Goal: Task Accomplishment & Management: Manage account settings

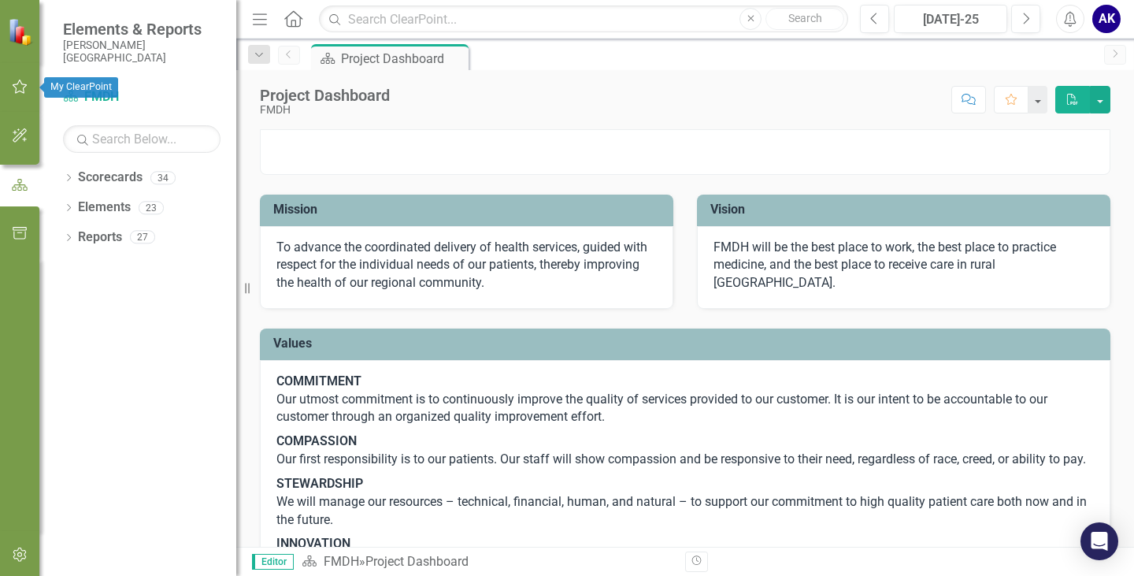
click at [16, 87] on icon "button" at bounding box center [20, 86] width 17 height 13
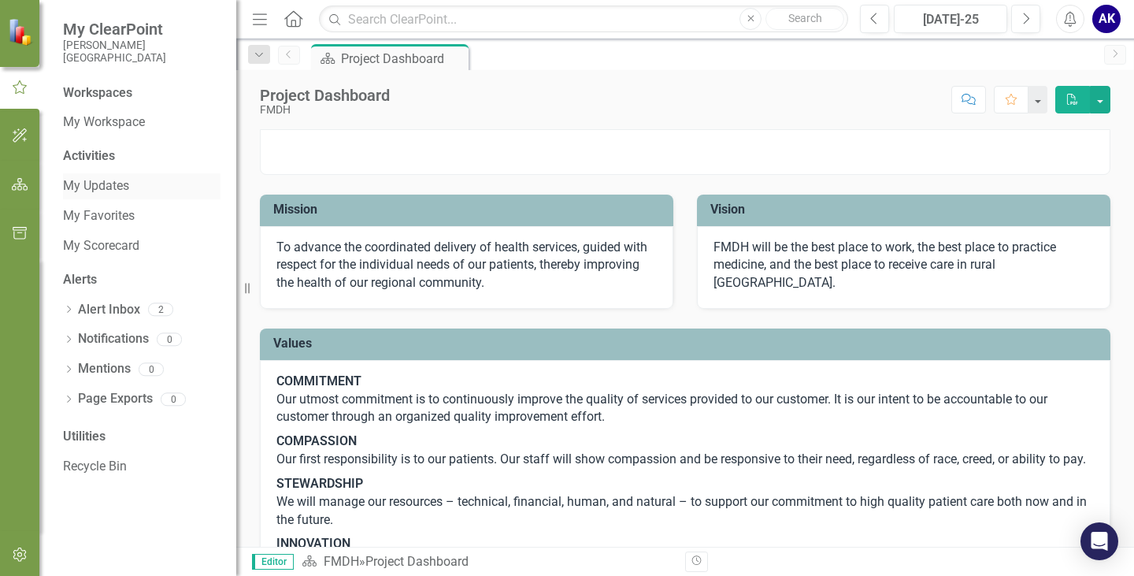
click at [103, 184] on link "My Updates" at bounding box center [142, 186] width 158 height 18
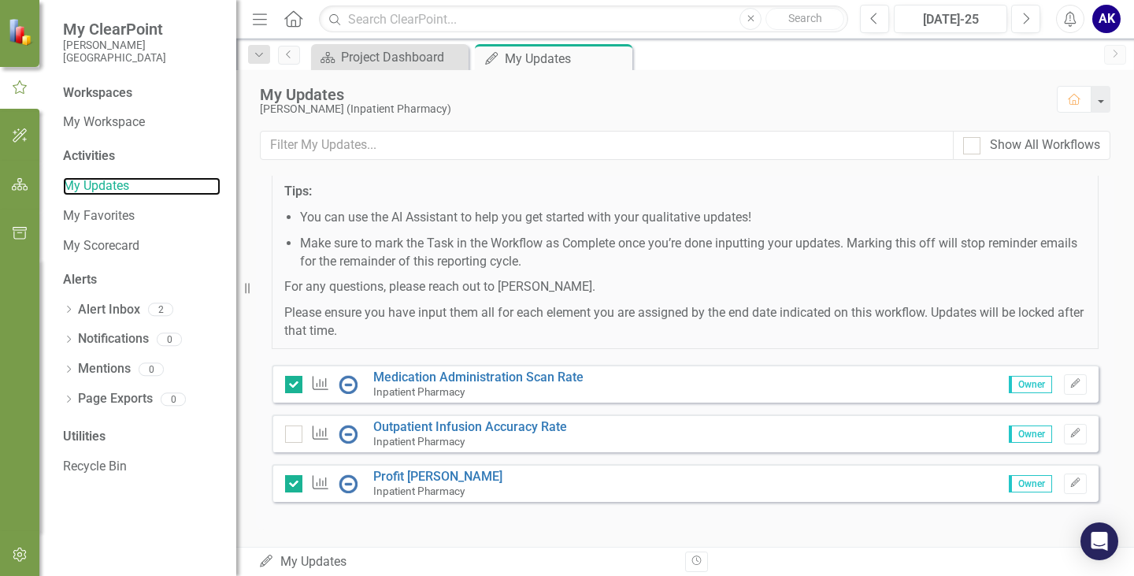
scroll to position [244, 0]
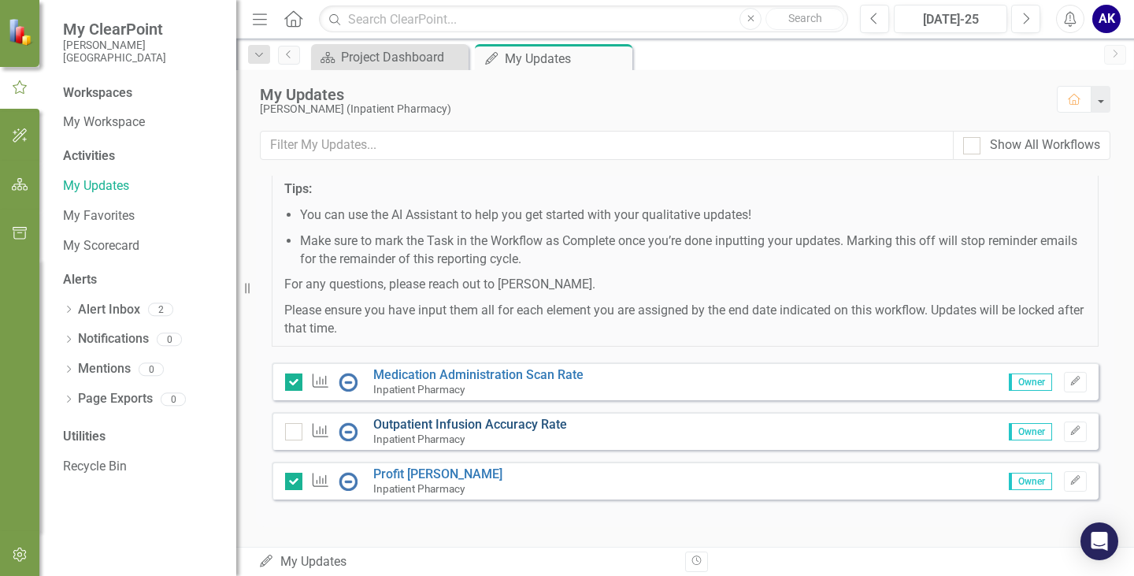
click at [539, 423] on link "Outpatient Infusion Accuracy Rate" at bounding box center [470, 424] width 194 height 15
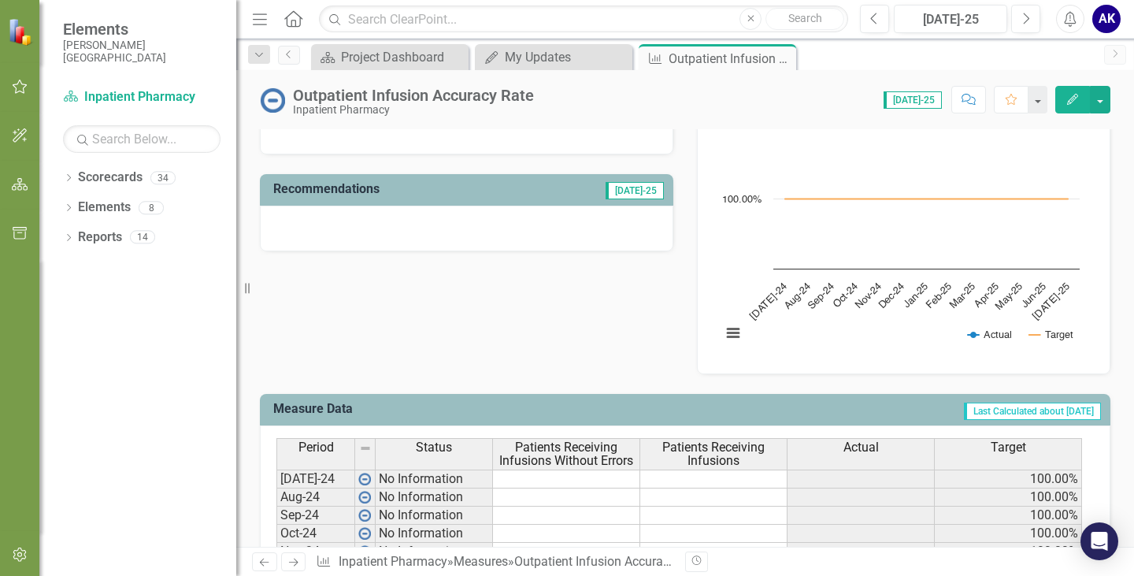
scroll to position [394, 0]
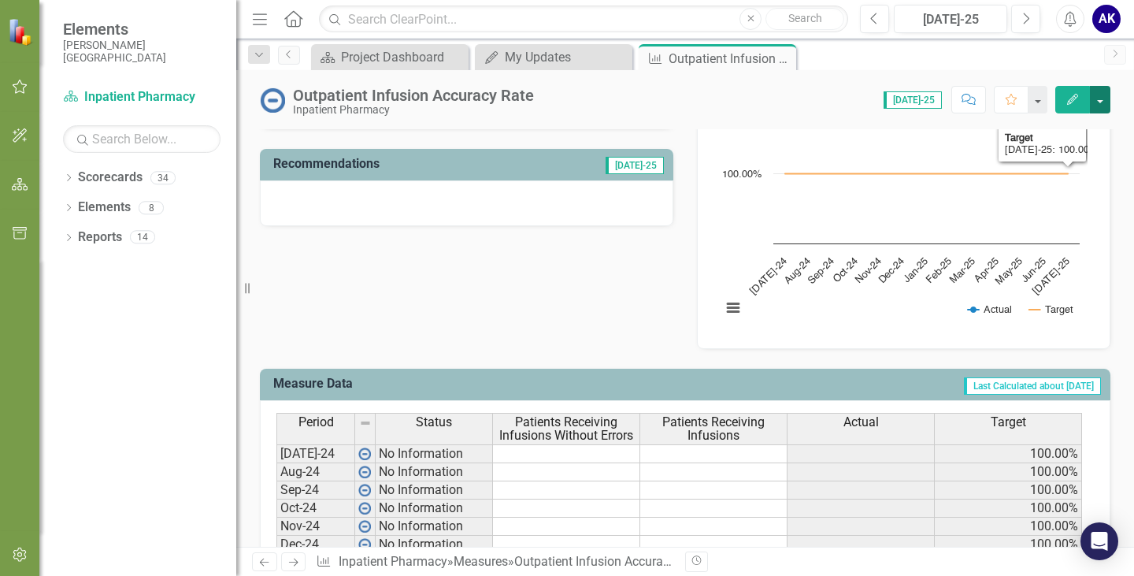
click at [1105, 100] on button "button" at bounding box center [1100, 100] width 20 height 28
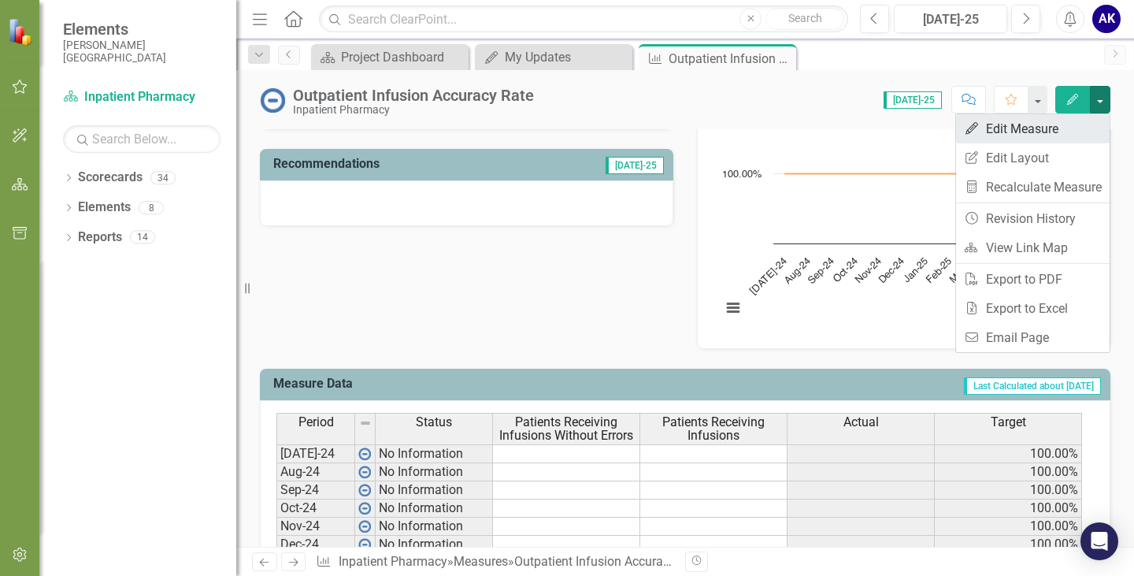
click at [1031, 133] on link "Edit Edit Measure" at bounding box center [1033, 128] width 154 height 29
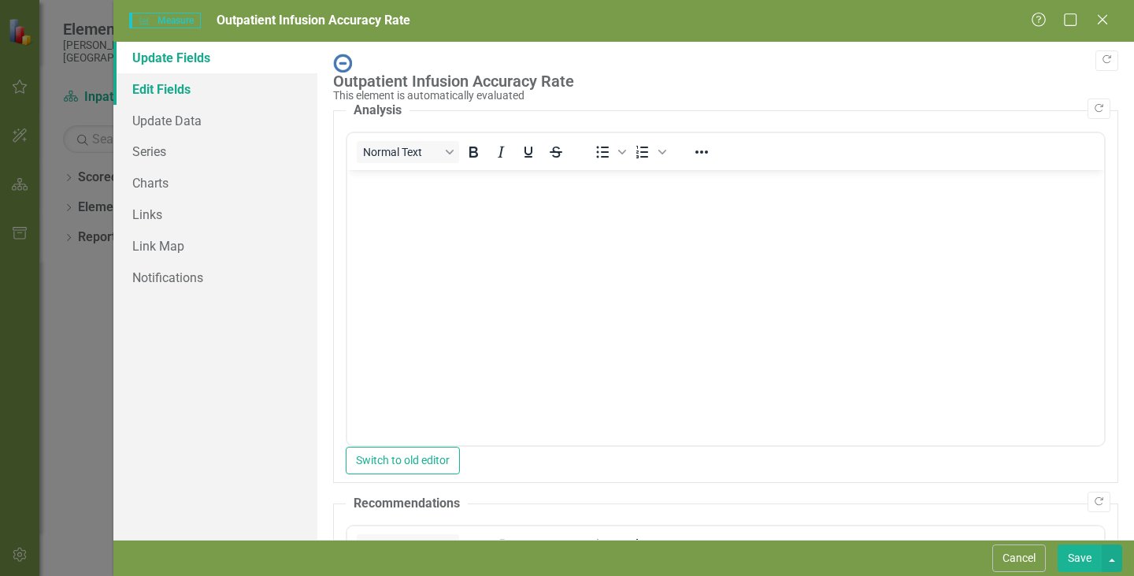
scroll to position [0, 0]
click at [165, 91] on link "Edit Fields" at bounding box center [215, 89] width 204 height 32
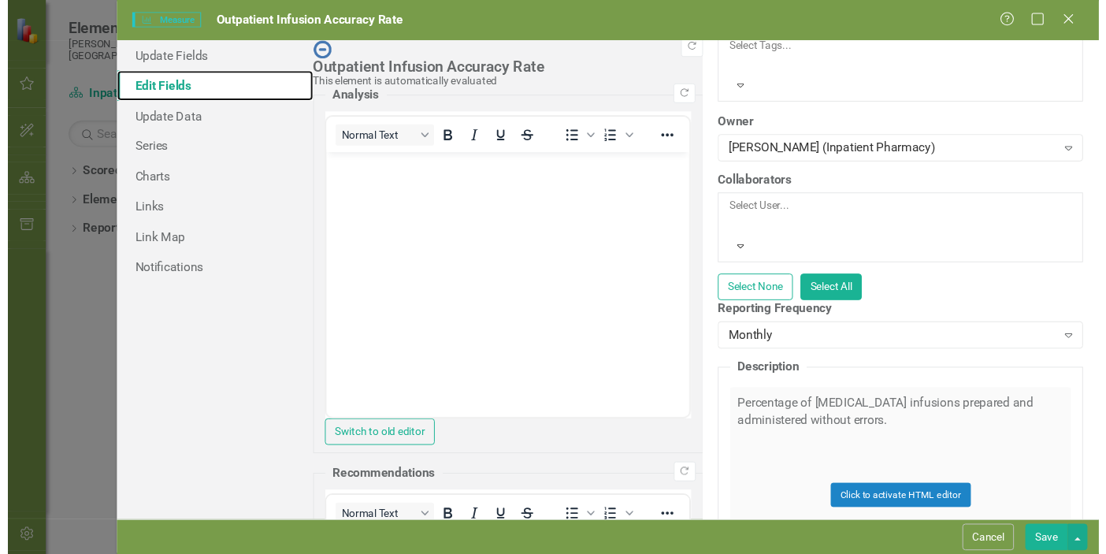
scroll to position [89, 0]
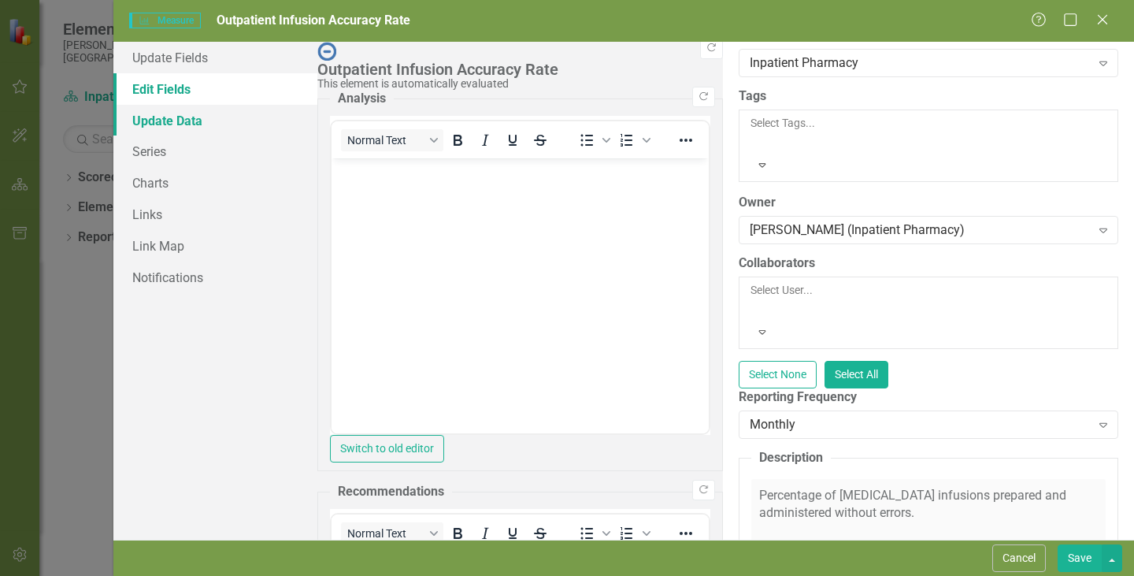
click at [167, 125] on link "Update Data" at bounding box center [215, 121] width 204 height 32
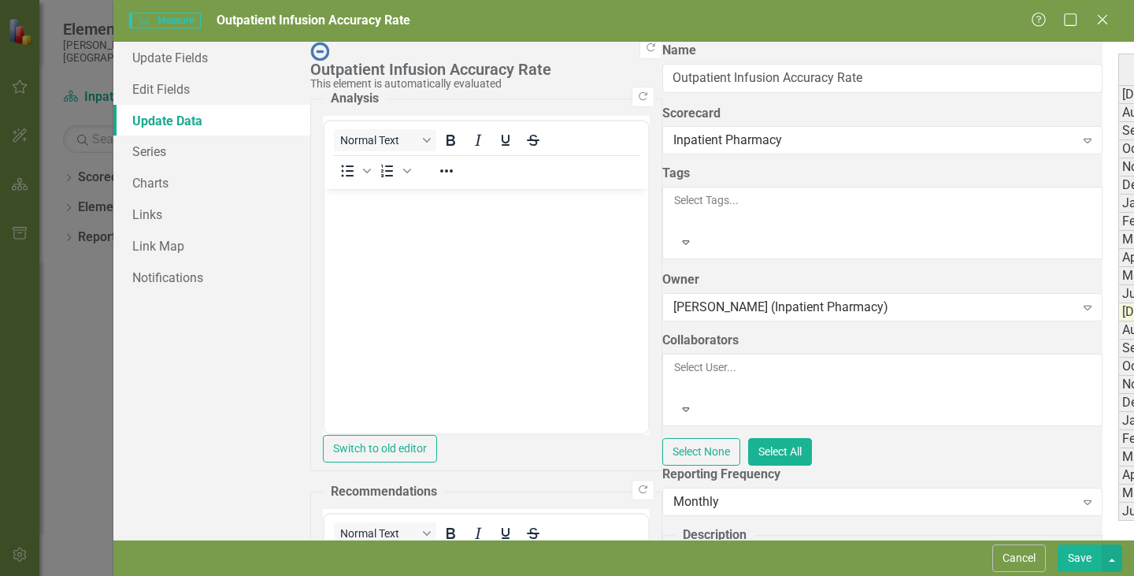
click at [183, 159] on link "Series" at bounding box center [211, 152] width 197 height 32
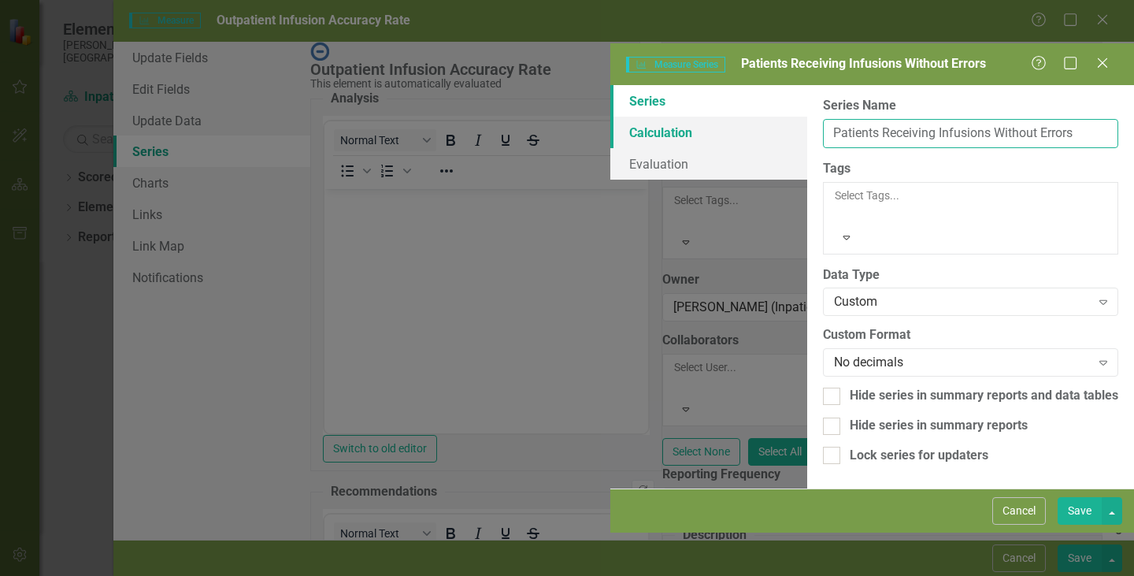
drag, startPoint x: 611, startPoint y: 92, endPoint x: 399, endPoint y: 88, distance: 212.8
click at [611, 88] on div "Series Calculation Evaluation From this page, you can edit the name, type, and …" at bounding box center [873, 286] width 524 height 403
type input "Medications Administered Without Errors"
click at [1082, 525] on button "Save" at bounding box center [1080, 511] width 44 height 28
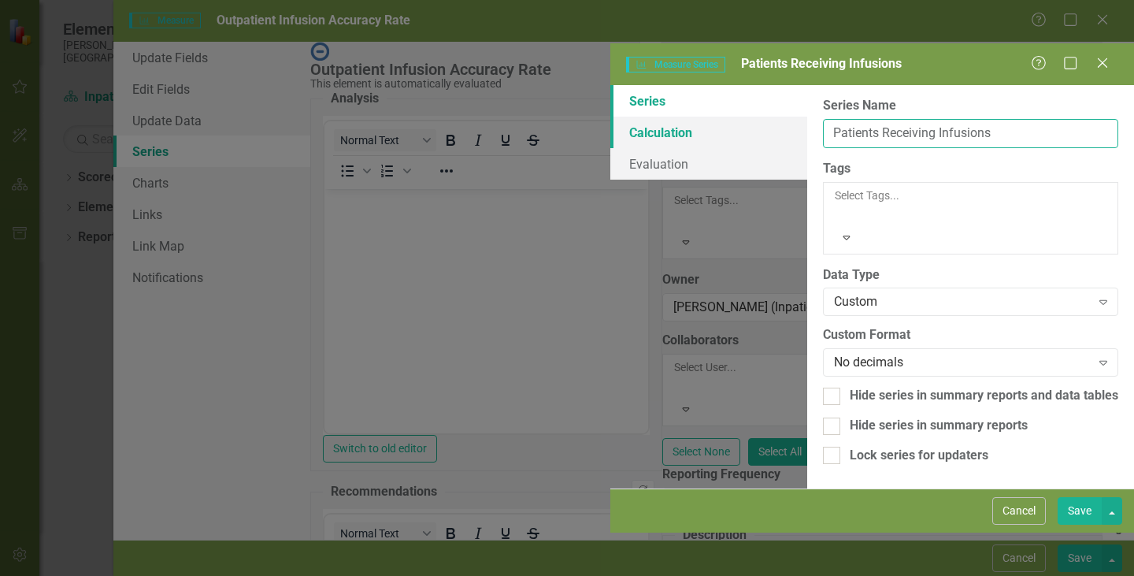
drag, startPoint x: 626, startPoint y: 90, endPoint x: 403, endPoint y: 94, distance: 223.0
click at [611, 92] on div "Series Calculation Evaluation From this page, you can edit the name, type, and …" at bounding box center [873, 286] width 524 height 403
type input "Medications Administered"
click at [1073, 525] on button "Save" at bounding box center [1080, 511] width 44 height 28
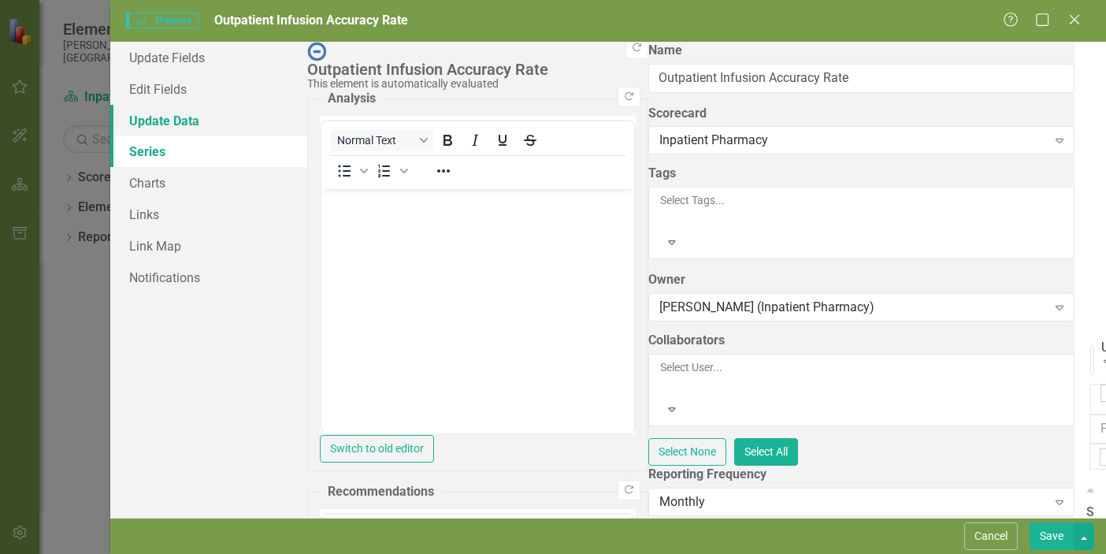
click at [173, 132] on link "Update Data" at bounding box center [208, 121] width 197 height 32
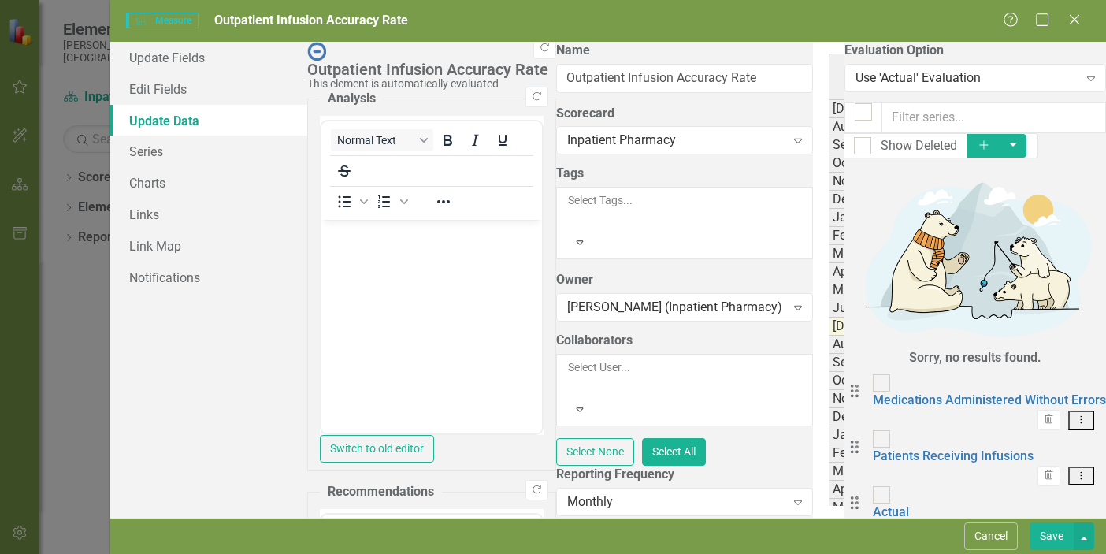
click at [1045, 110] on td at bounding box center [1112, 108] width 134 height 19
type textarea "474"
click at [1045, 535] on button "Save" at bounding box center [1052, 536] width 44 height 28
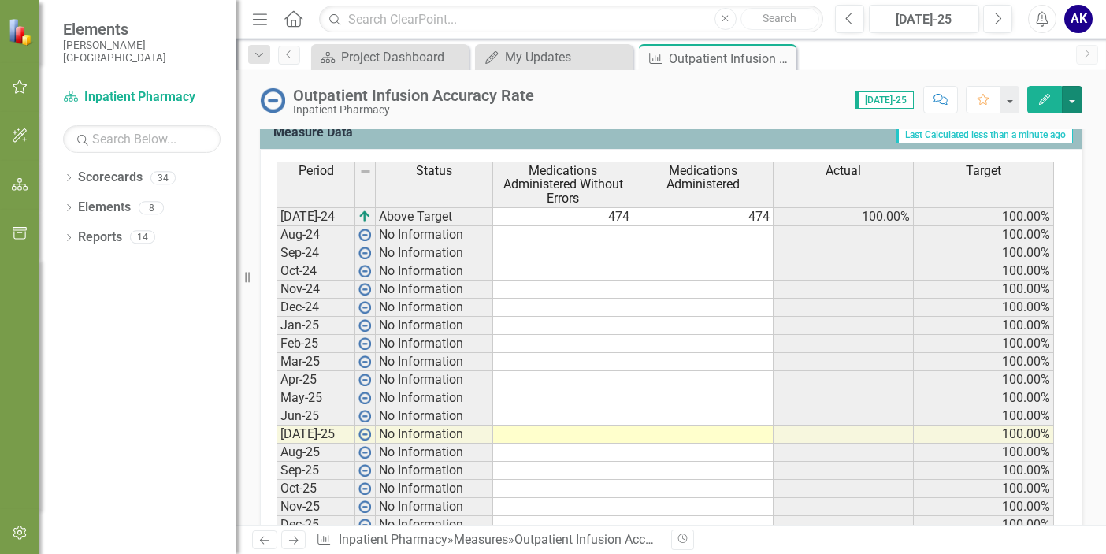
scroll to position [488, 0]
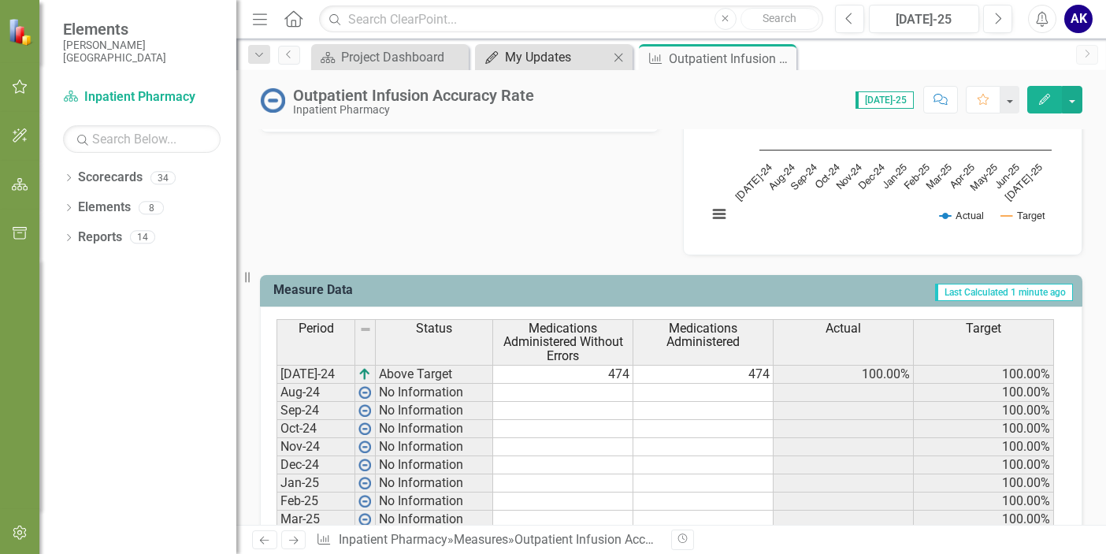
click at [563, 54] on div "My Updates" at bounding box center [557, 57] width 104 height 20
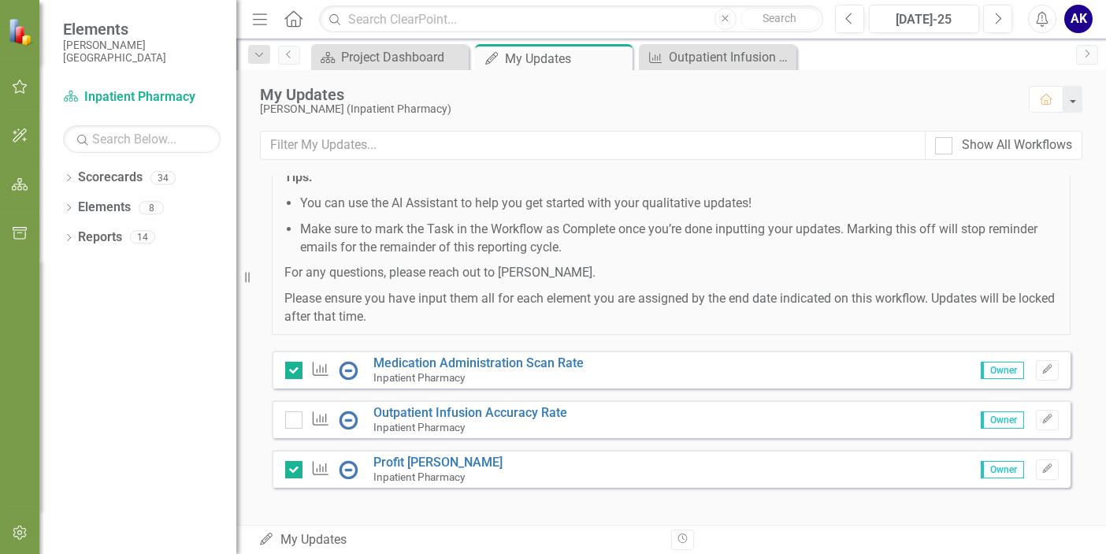
scroll to position [266, 0]
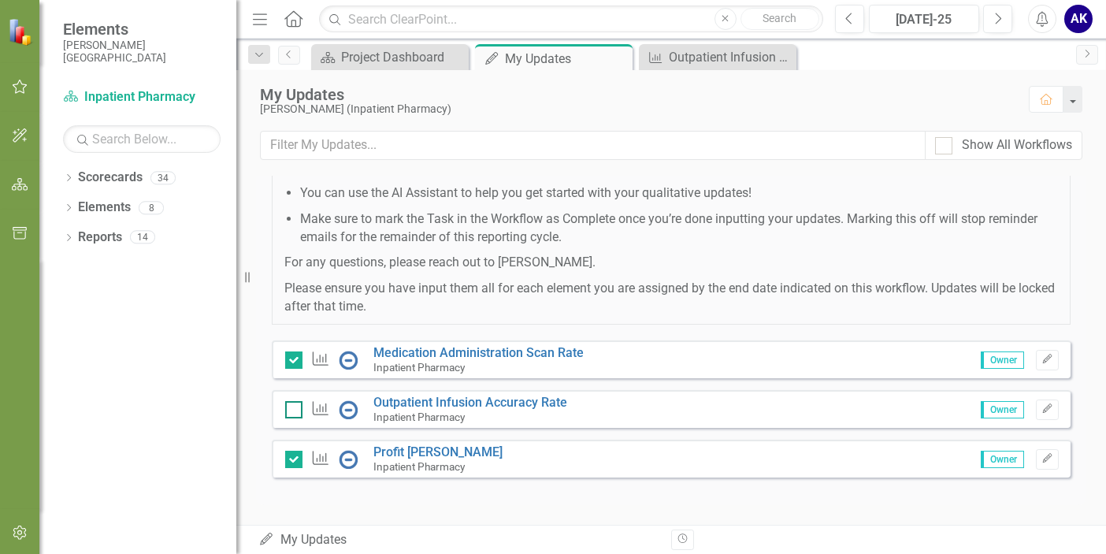
click at [290, 414] on div at bounding box center [293, 409] width 17 height 17
click at [290, 411] on input "checkbox" at bounding box center [290, 406] width 10 height 10
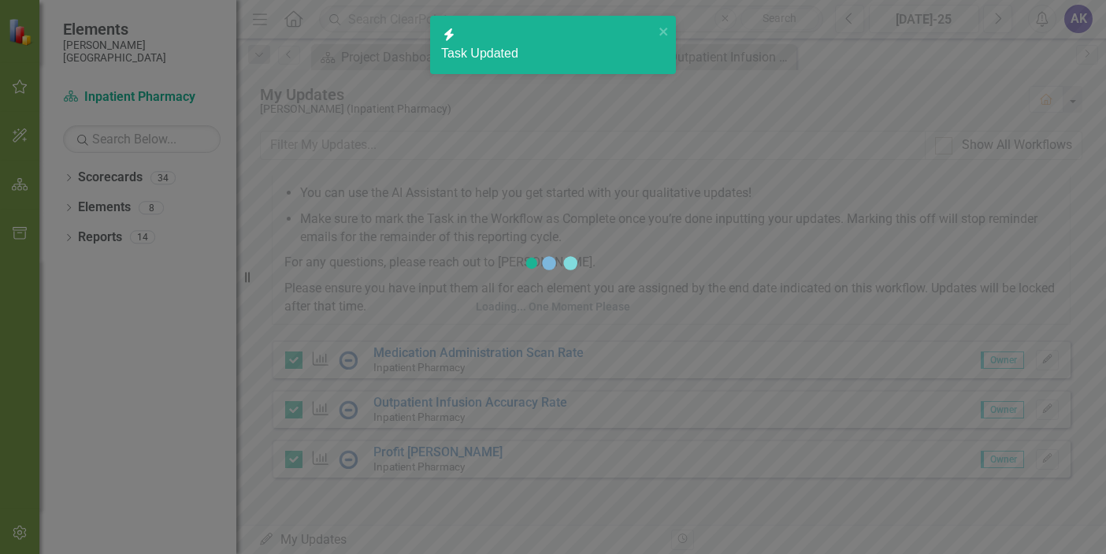
checkbox input "true"
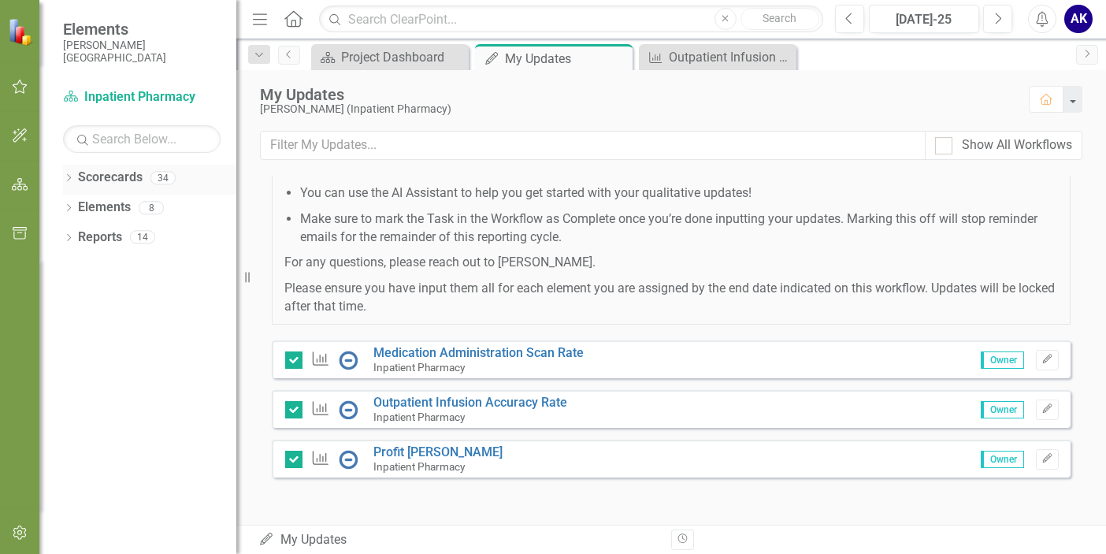
click at [69, 182] on icon "Dropdown" at bounding box center [68, 179] width 11 height 9
click at [101, 212] on link "FMDH" at bounding box center [149, 208] width 173 height 18
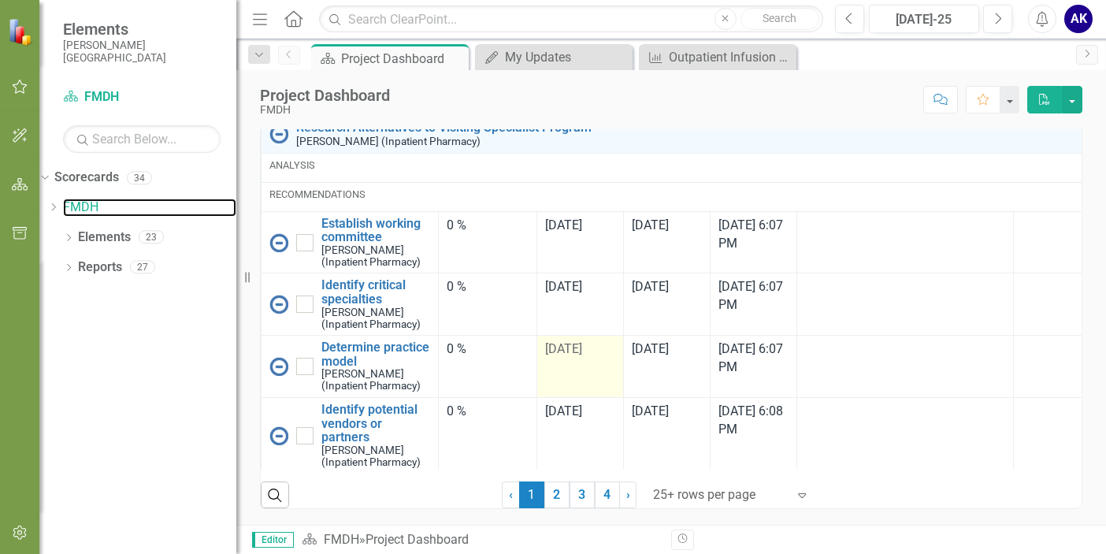
scroll to position [2792, 0]
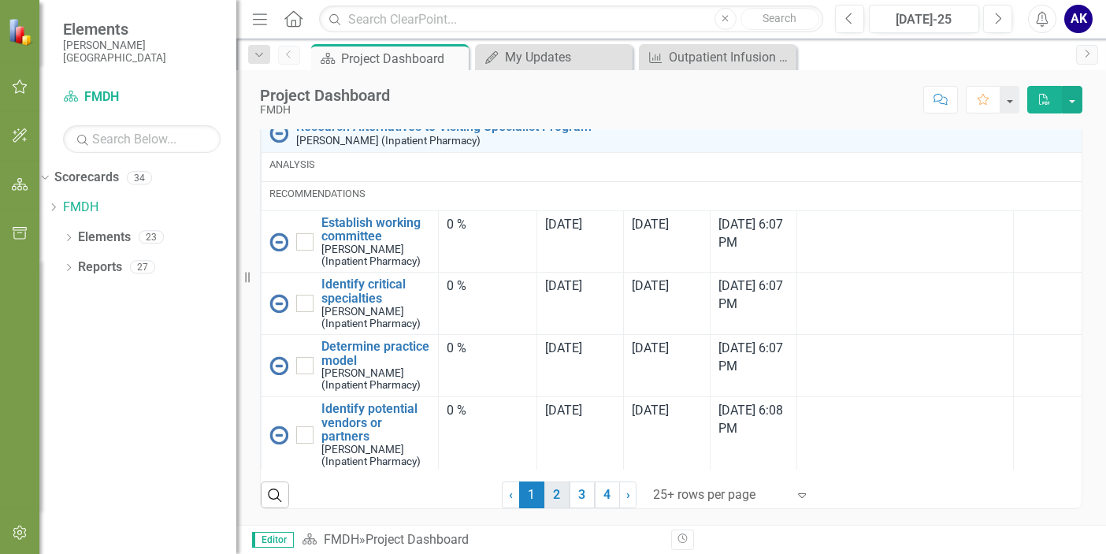
click at [551, 504] on link "2" at bounding box center [556, 494] width 25 height 27
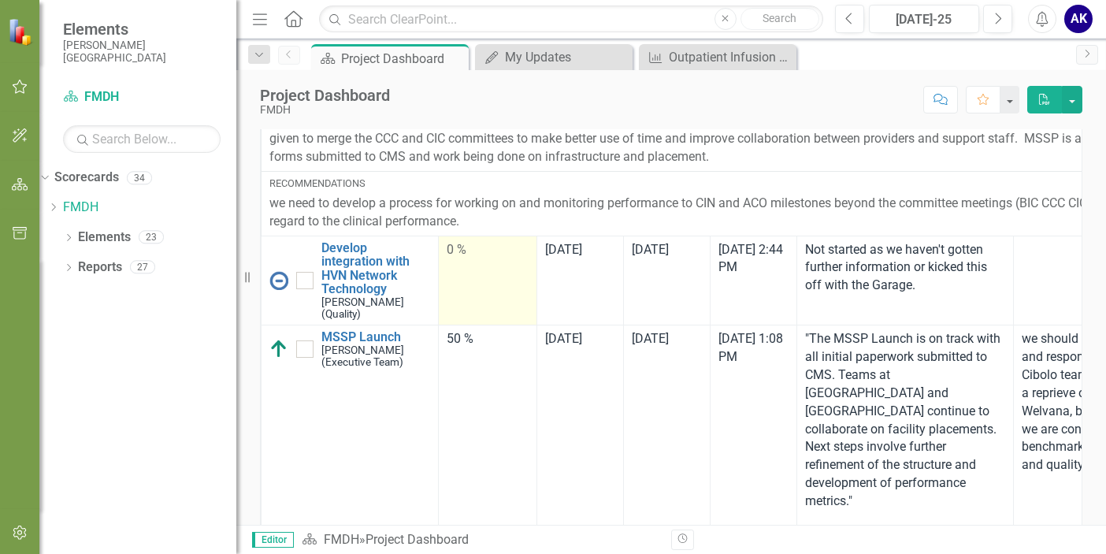
scroll to position [236, 0]
checkbox input "true"
checkbox input "false"
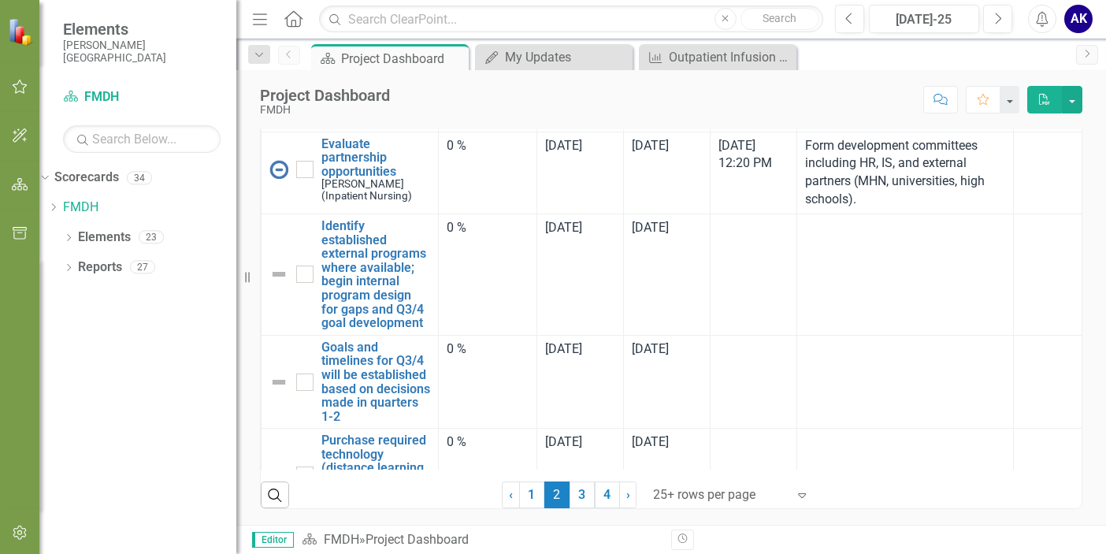
scroll to position [1970, 0]
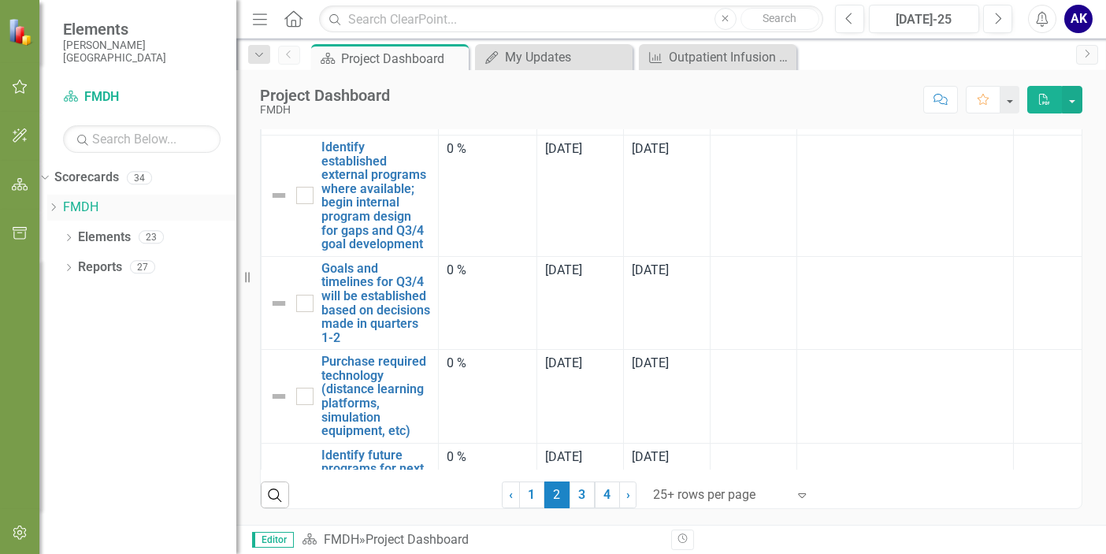
click at [59, 214] on div "Dropdown" at bounding box center [53, 207] width 12 height 13
click at [90, 238] on div "Dropdown" at bounding box center [139, 231] width 185 height 13
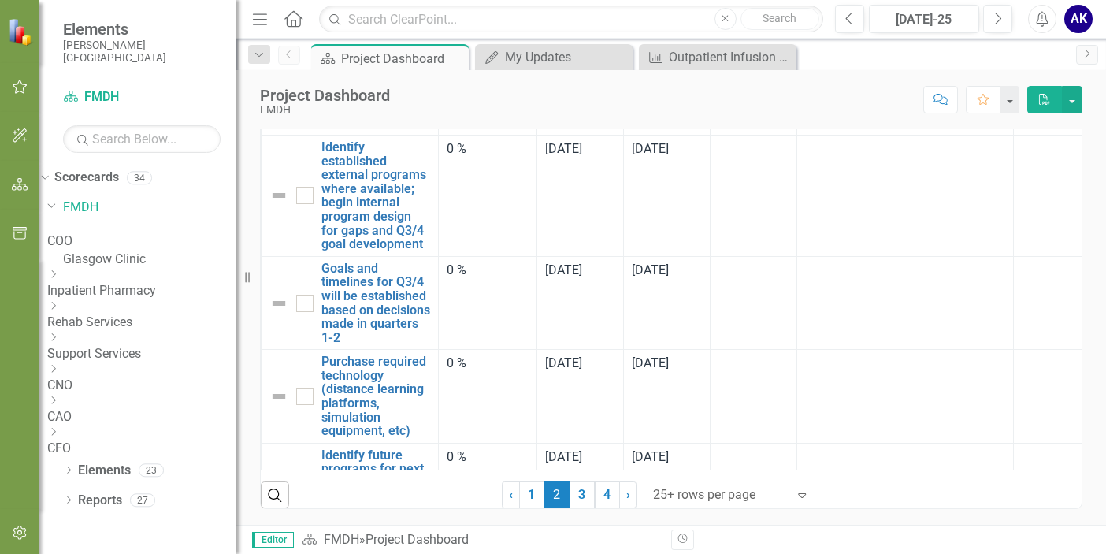
click at [59, 279] on icon "Dropdown" at bounding box center [53, 273] width 12 height 9
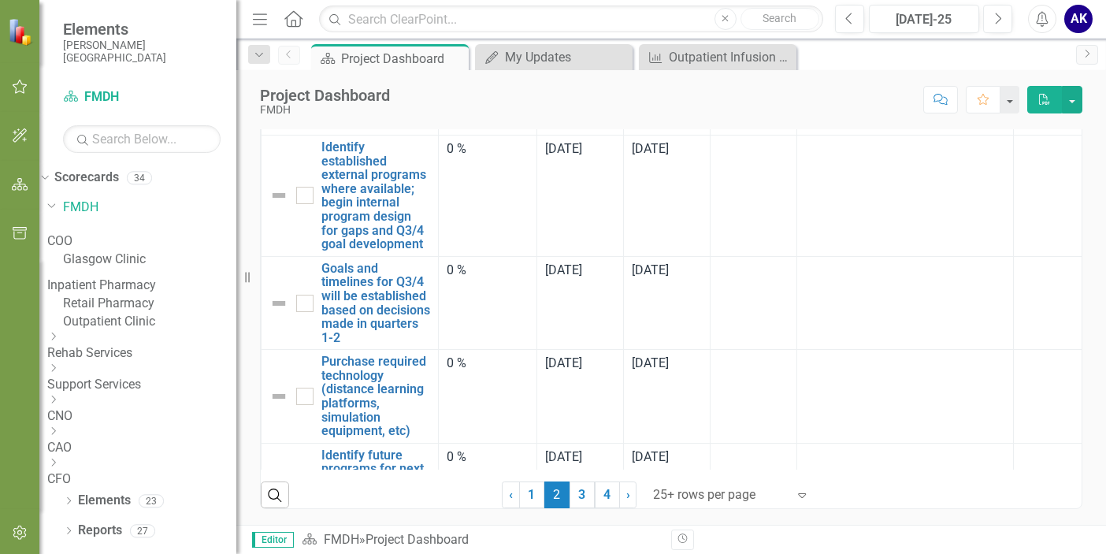
scroll to position [28, 0]
click at [180, 325] on link "Outpatient Clinic" at bounding box center [149, 322] width 173 height 18
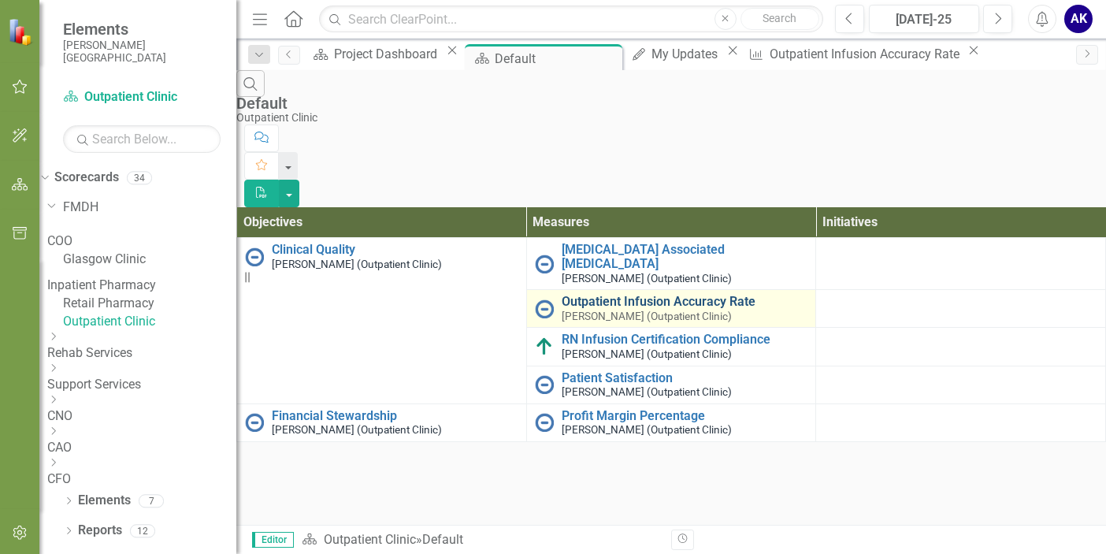
click at [638, 295] on link "Outpatient Infusion Accuracy Rate" at bounding box center [685, 302] width 247 height 14
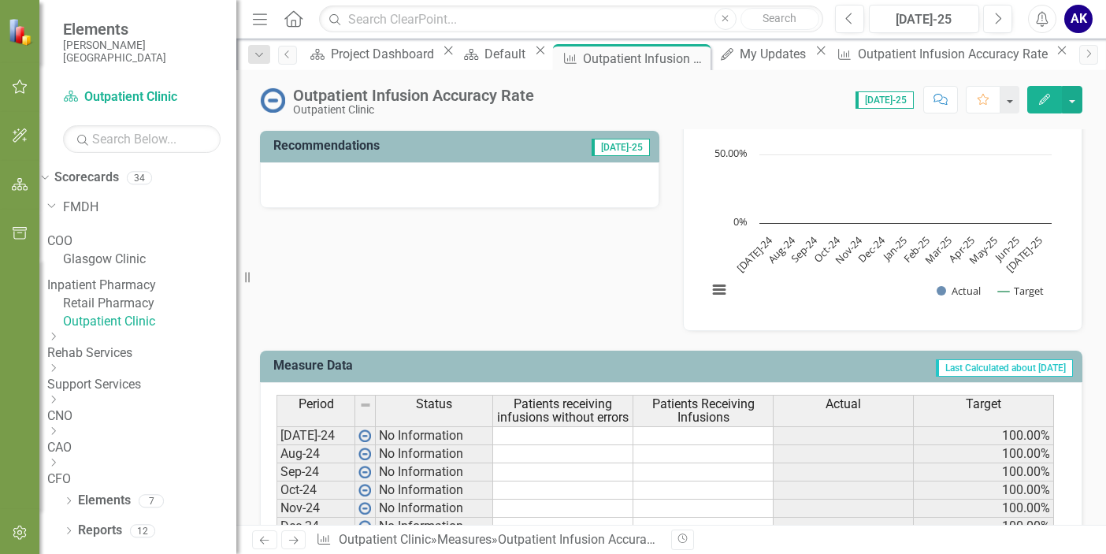
scroll to position [394, 0]
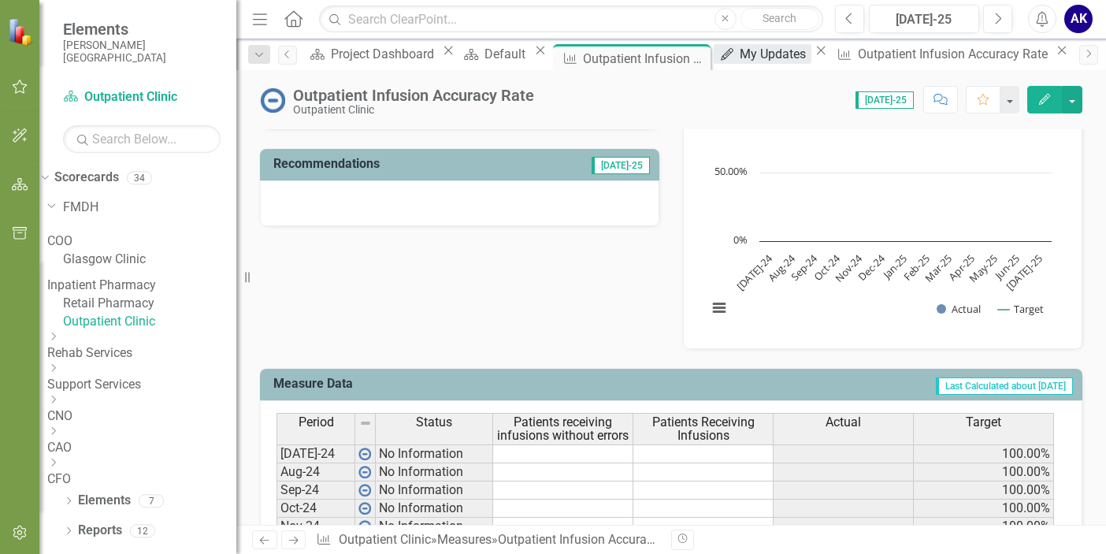
click at [758, 64] on div "My Updates" at bounding box center [775, 54] width 71 height 20
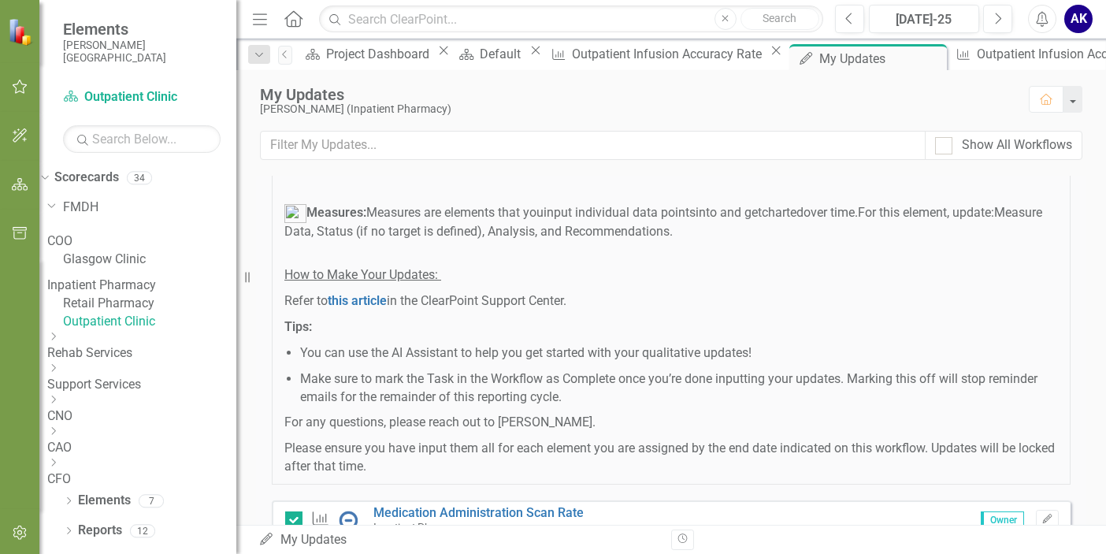
scroll to position [266, 0]
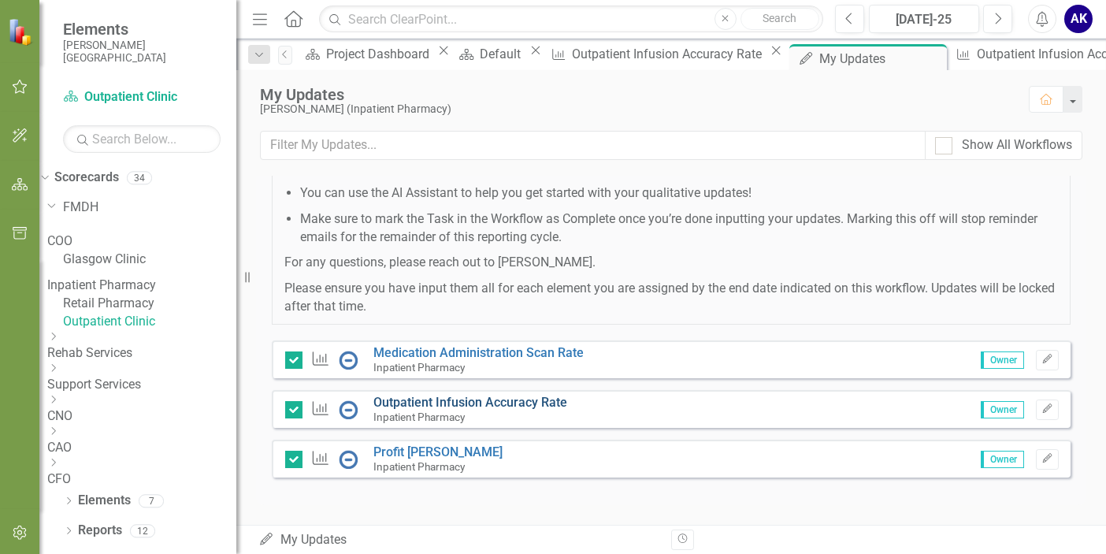
click at [534, 407] on link "Outpatient Infusion Accuracy Rate" at bounding box center [470, 402] width 194 height 15
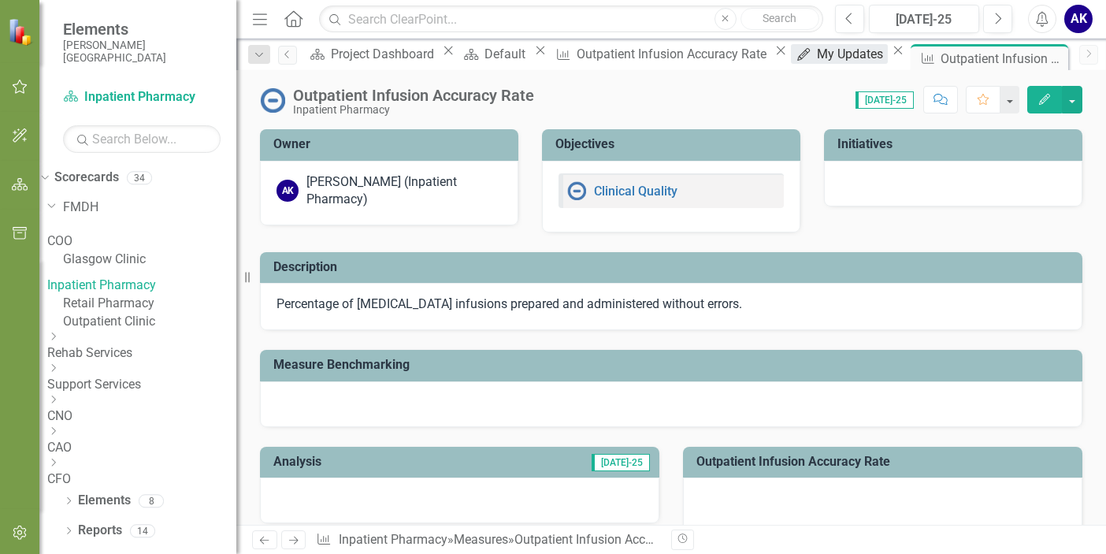
click at [817, 56] on div "My Updates" at bounding box center [852, 54] width 71 height 20
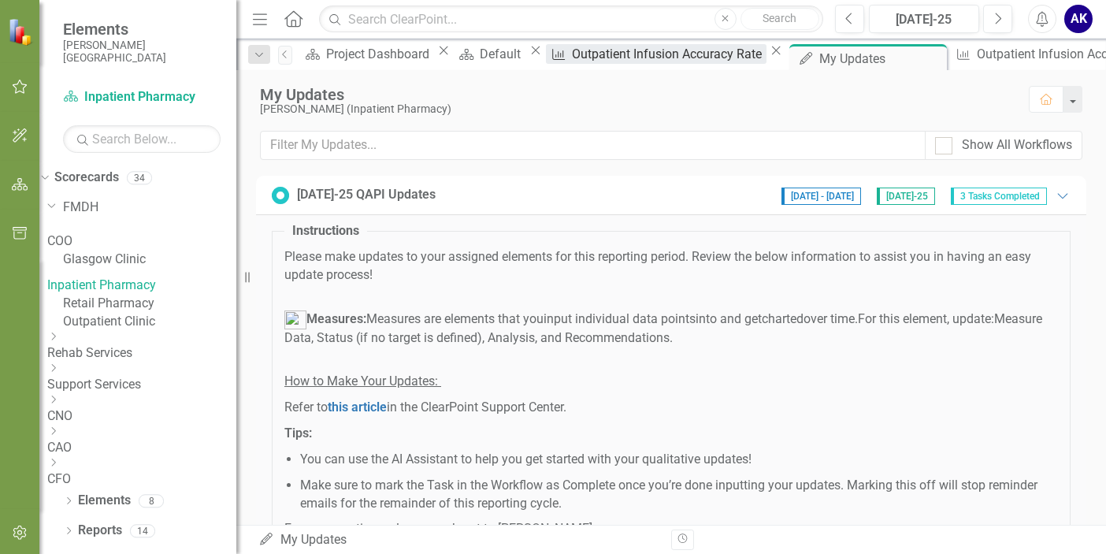
click at [598, 61] on div "Outpatient Infusion Accuracy Rate" at bounding box center [669, 54] width 195 height 20
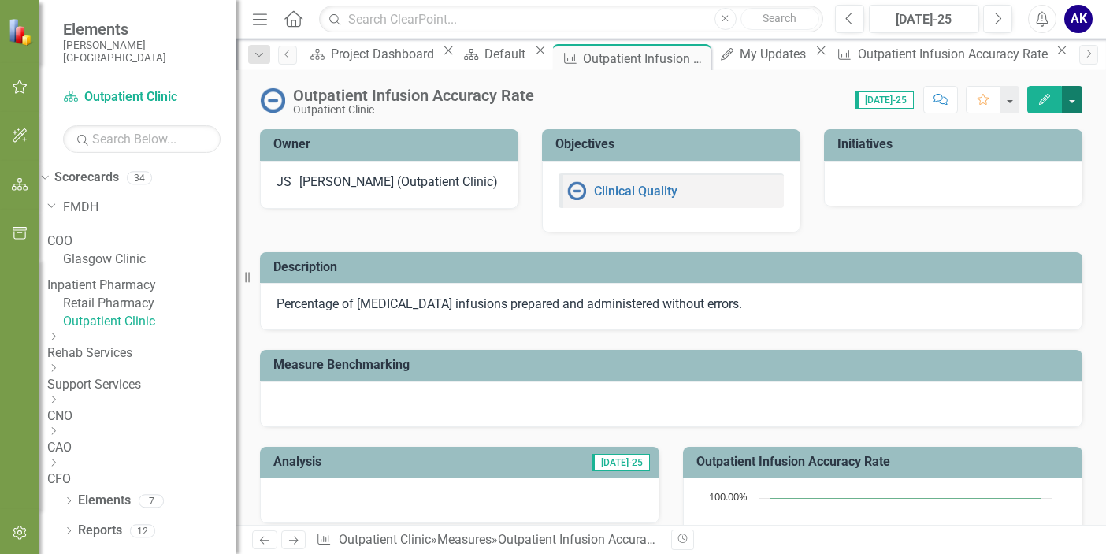
click at [1071, 105] on button "button" at bounding box center [1072, 100] width 20 height 28
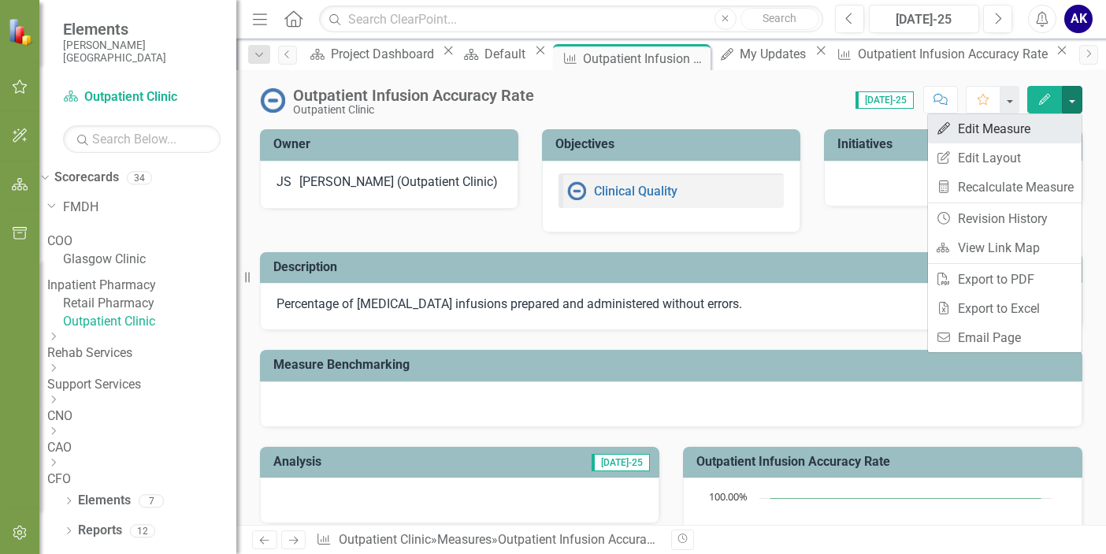
click at [1001, 137] on link "Edit Edit Measure" at bounding box center [1005, 128] width 154 height 29
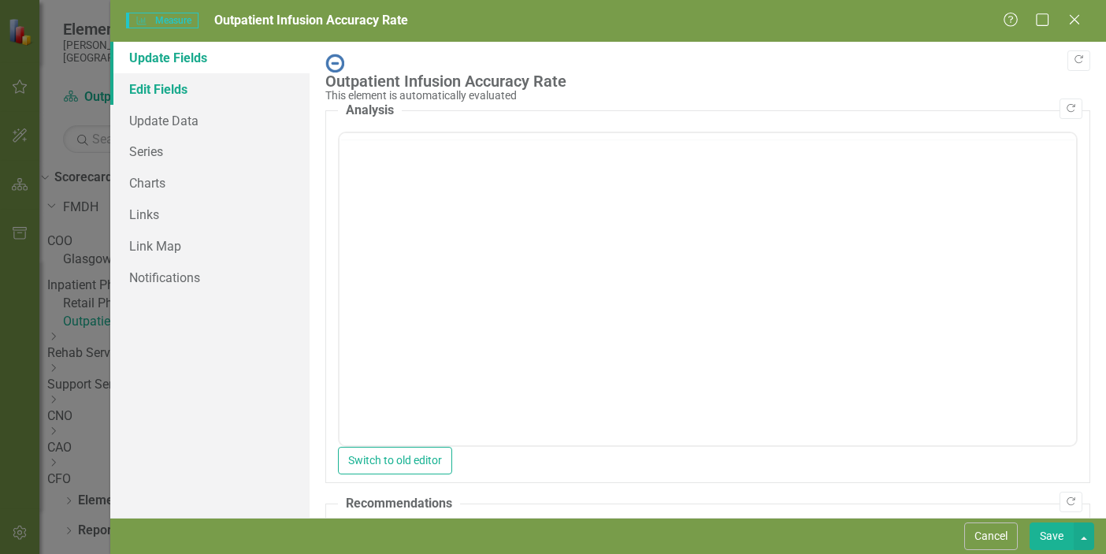
click at [158, 96] on link "Edit Fields" at bounding box center [209, 89] width 199 height 32
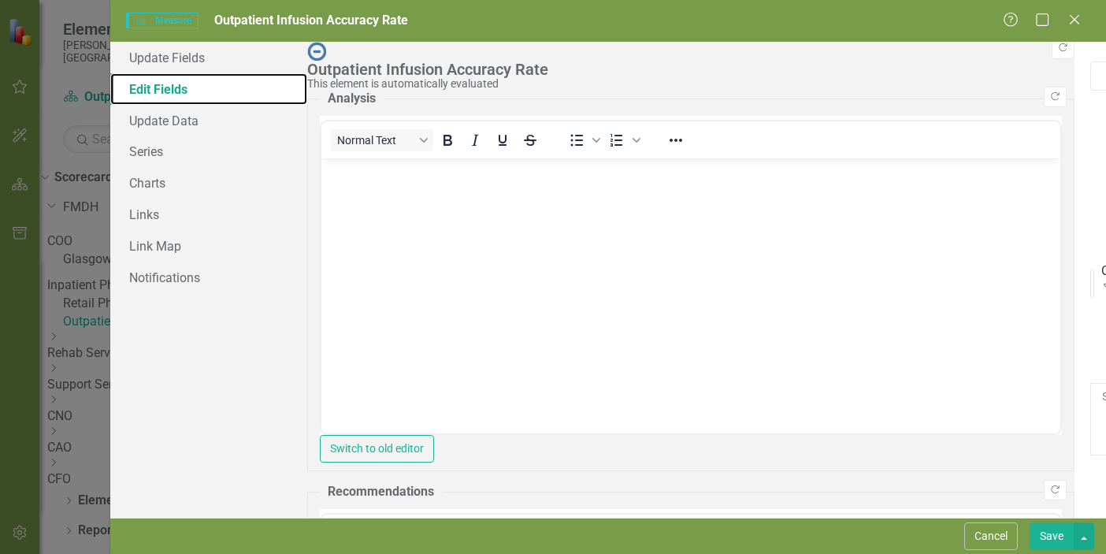
scroll to position [158, 0]
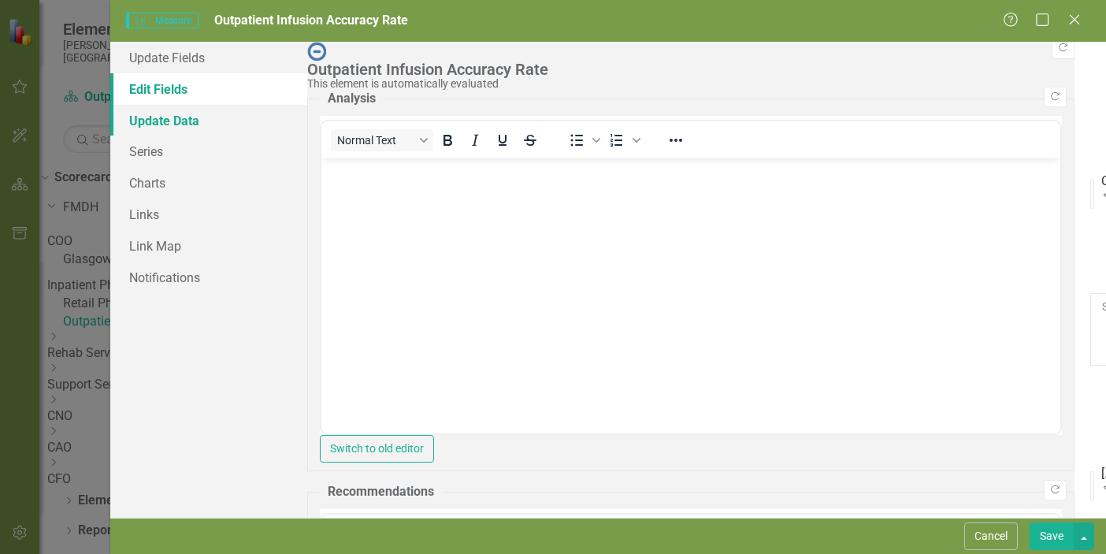
click at [195, 119] on link "Update Data" at bounding box center [208, 121] width 197 height 32
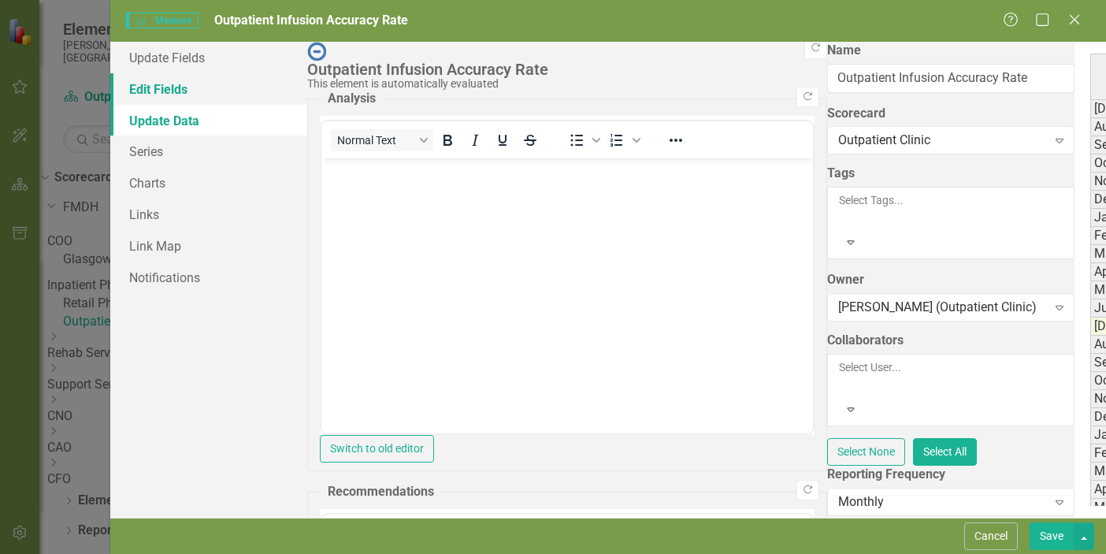
click at [163, 97] on link "Edit Fields" at bounding box center [208, 89] width 197 height 32
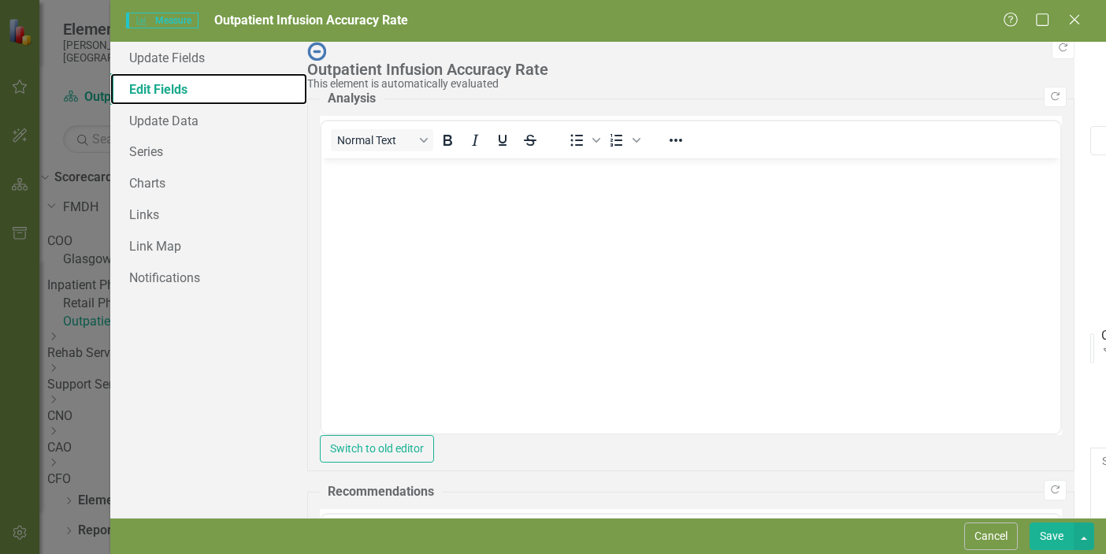
scroll to position [0, 0]
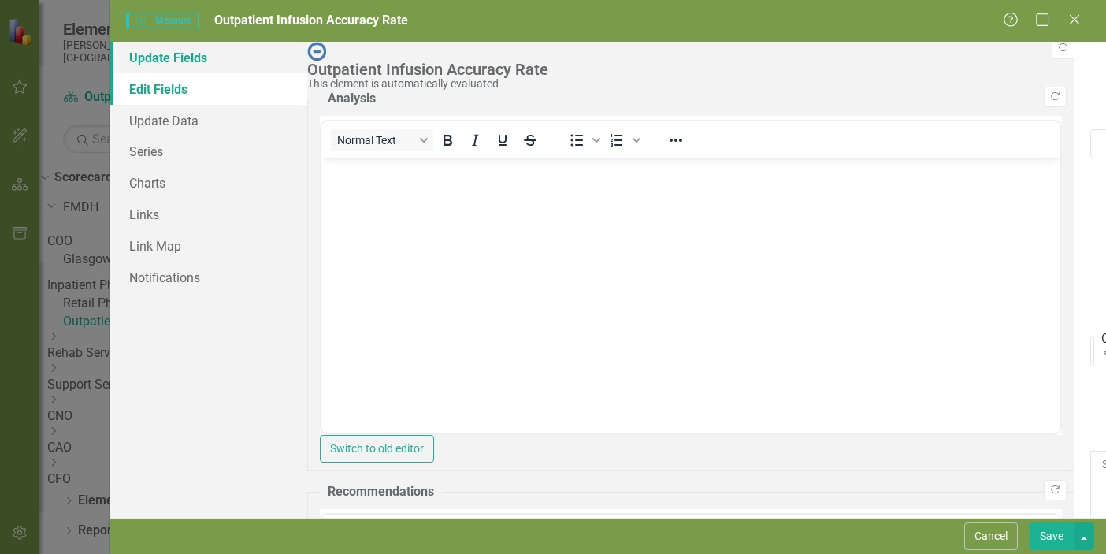
click at [165, 60] on link "Update Fields" at bounding box center [208, 58] width 197 height 32
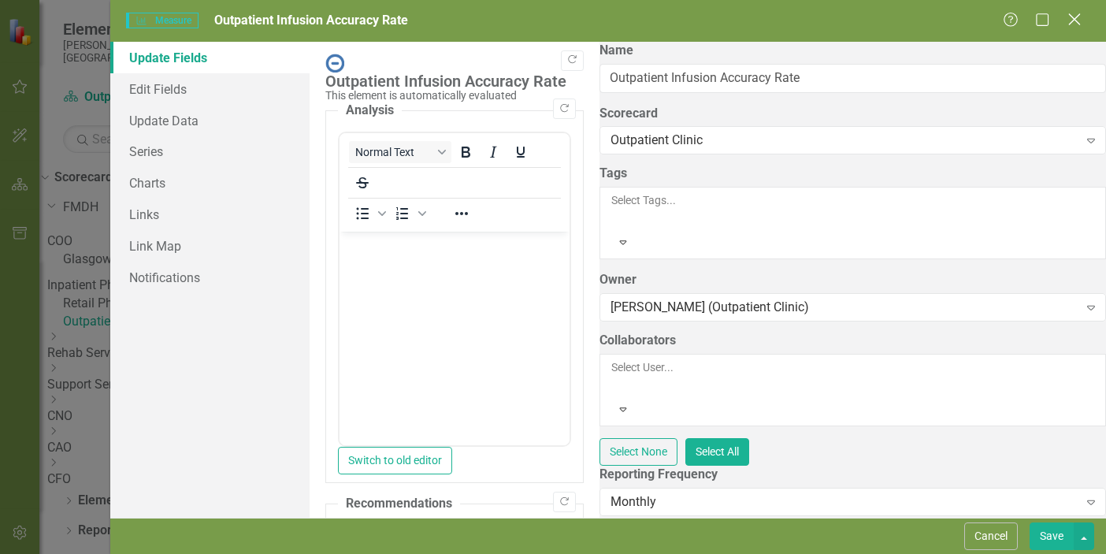
click at [1076, 21] on icon at bounding box center [1074, 19] width 12 height 12
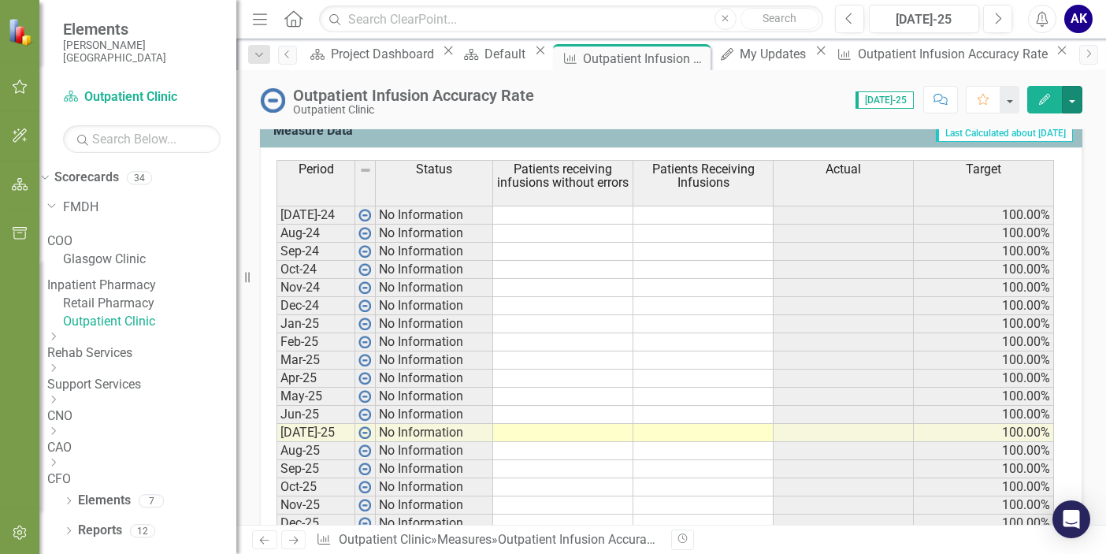
scroll to position [645, 0]
click at [1069, 101] on button "button" at bounding box center [1072, 100] width 20 height 28
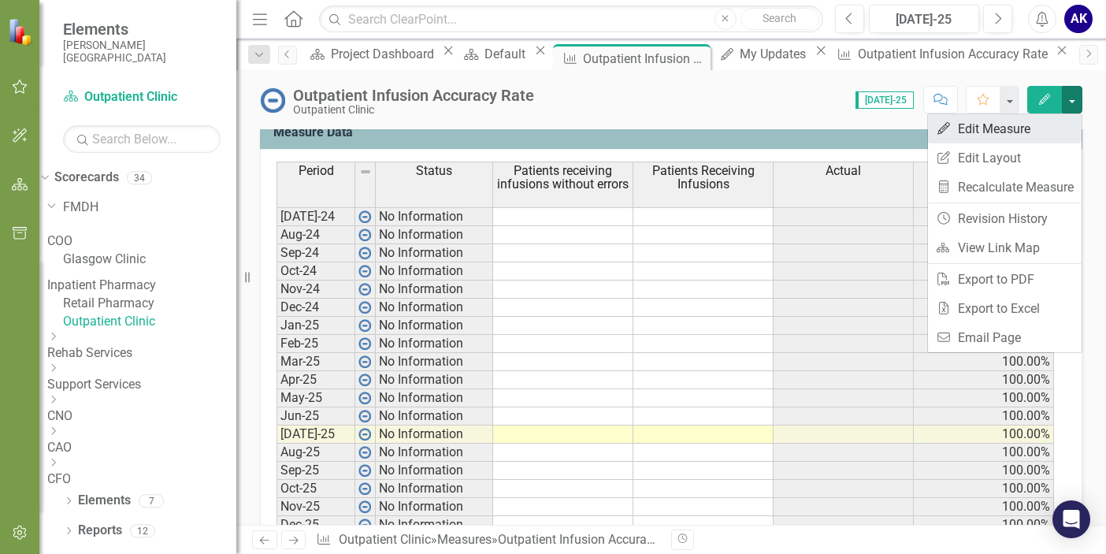
click at [984, 139] on link "Edit Edit Measure" at bounding box center [1005, 128] width 154 height 29
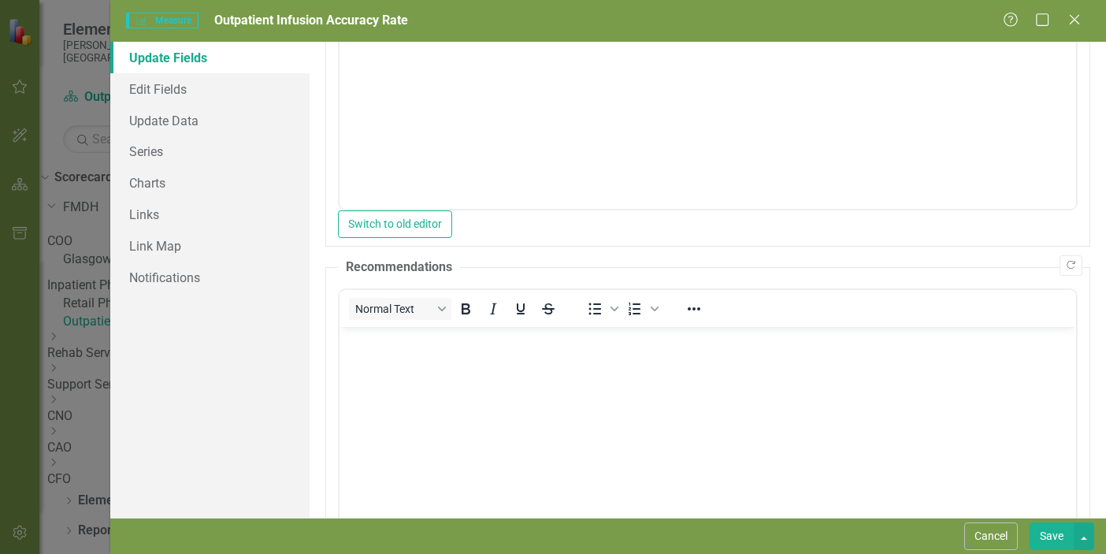
scroll to position [0, 0]
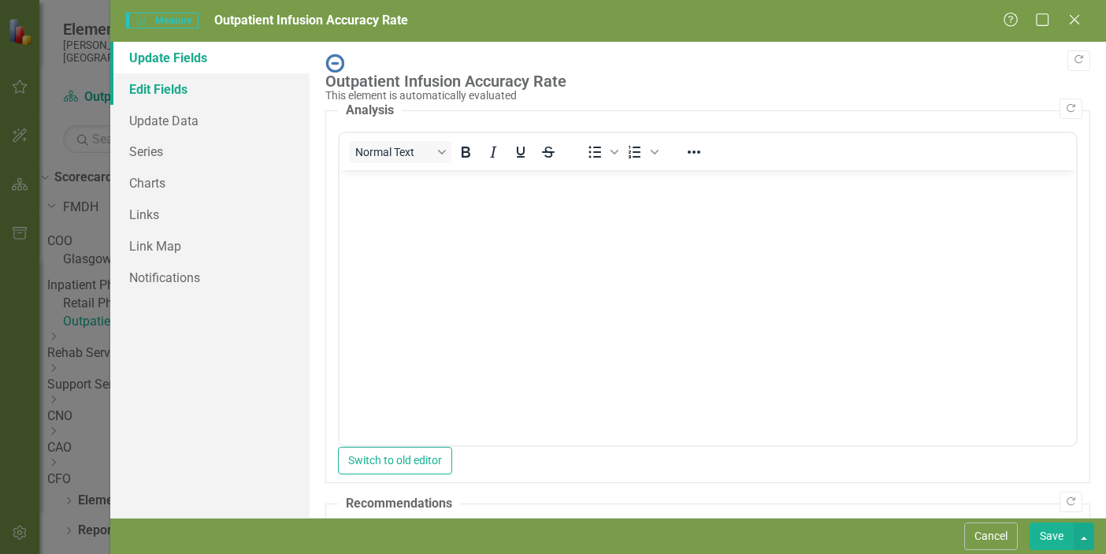
click at [161, 92] on link "Edit Fields" at bounding box center [209, 89] width 199 height 32
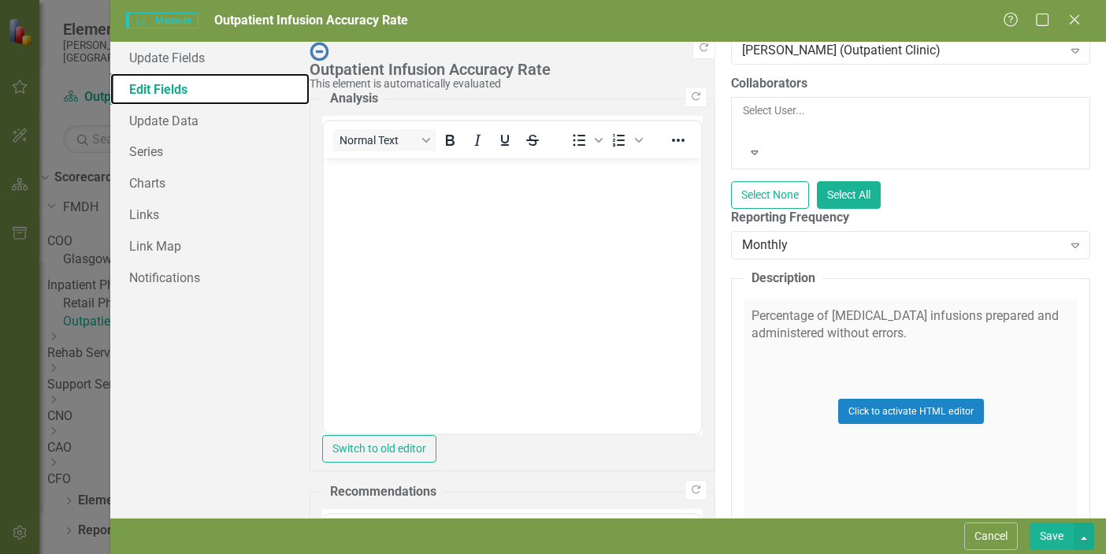
scroll to position [111, 0]
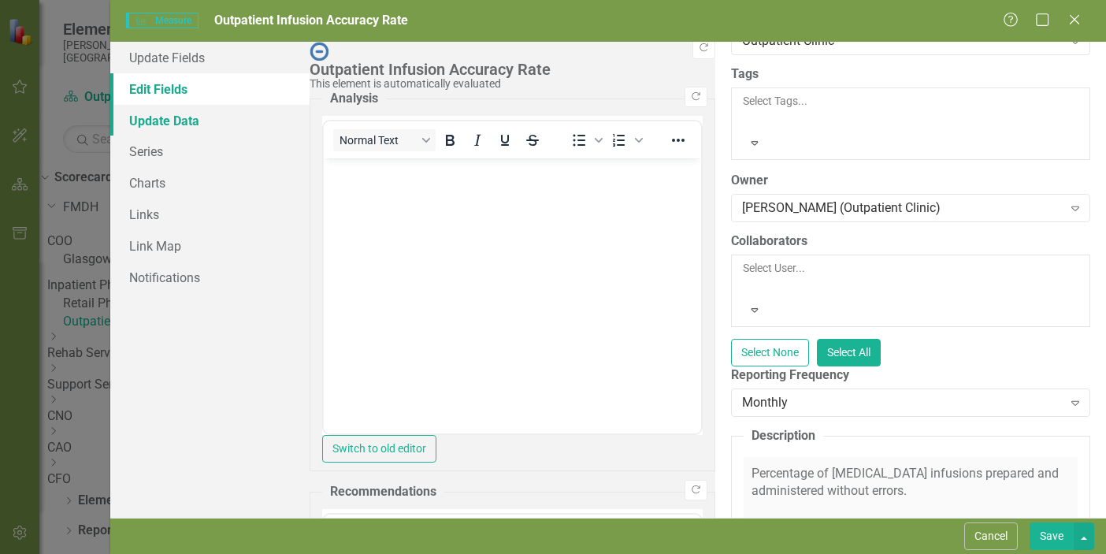
click at [182, 125] on link "Update Data" at bounding box center [209, 121] width 199 height 32
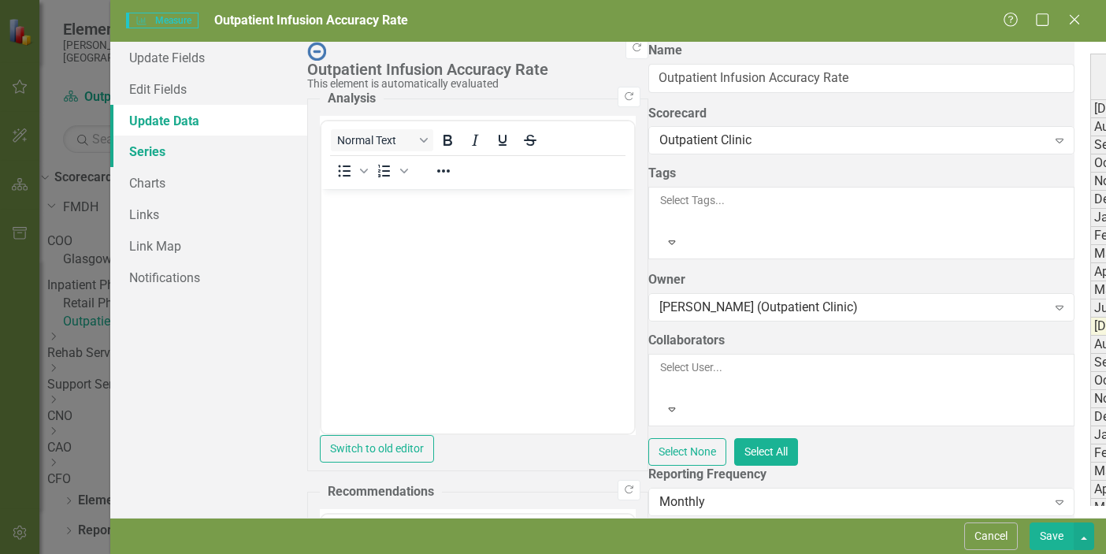
click at [202, 162] on link "Series" at bounding box center [208, 152] width 197 height 32
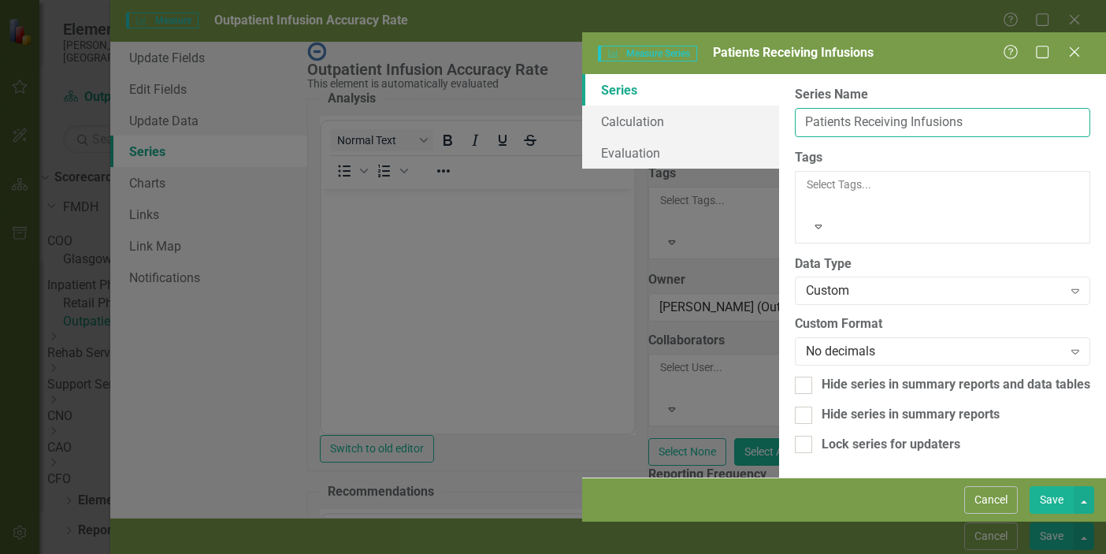
drag, startPoint x: 616, startPoint y: 84, endPoint x: 447, endPoint y: 89, distance: 169.5
click at [795, 108] on input "Patients Receiving Infusions" at bounding box center [942, 122] width 295 height 29
type input "P"
type input "Medications Administered"
click at [1049, 514] on button "Save" at bounding box center [1052, 500] width 44 height 28
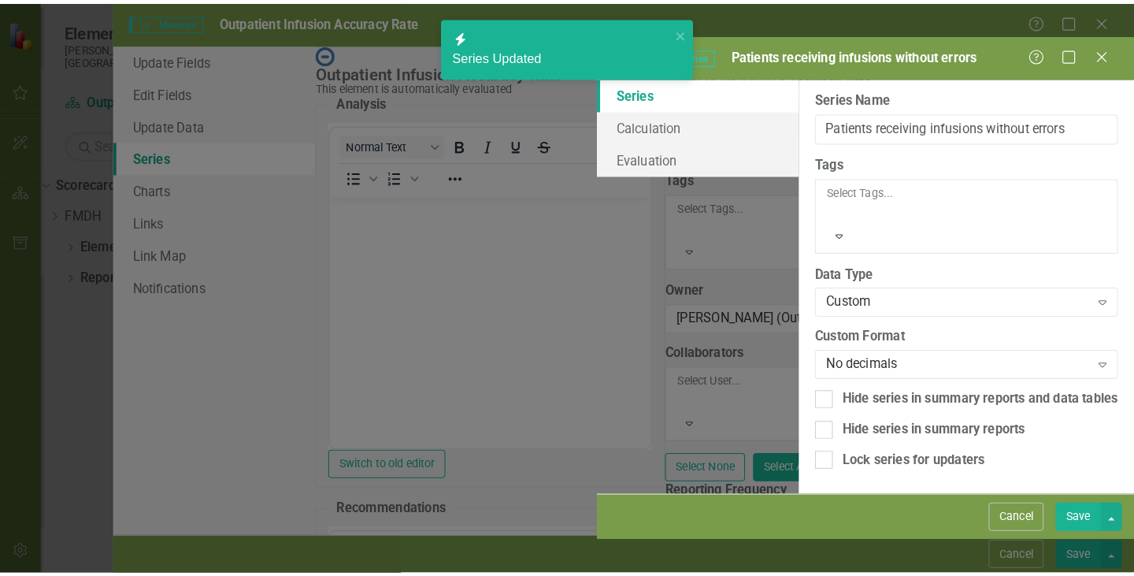
scroll to position [0, 0]
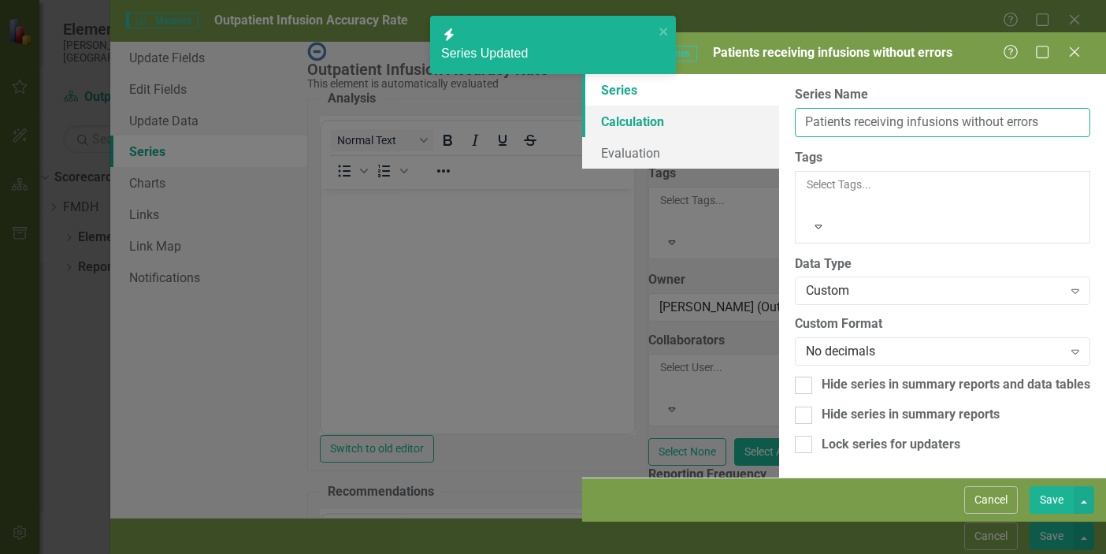
drag, startPoint x: 707, startPoint y: 92, endPoint x: 347, endPoint y: 83, distance: 360.2
click at [582, 83] on div "Series Calculation Evaluation From this page, you can edit the name, type, and …" at bounding box center [844, 275] width 524 height 403
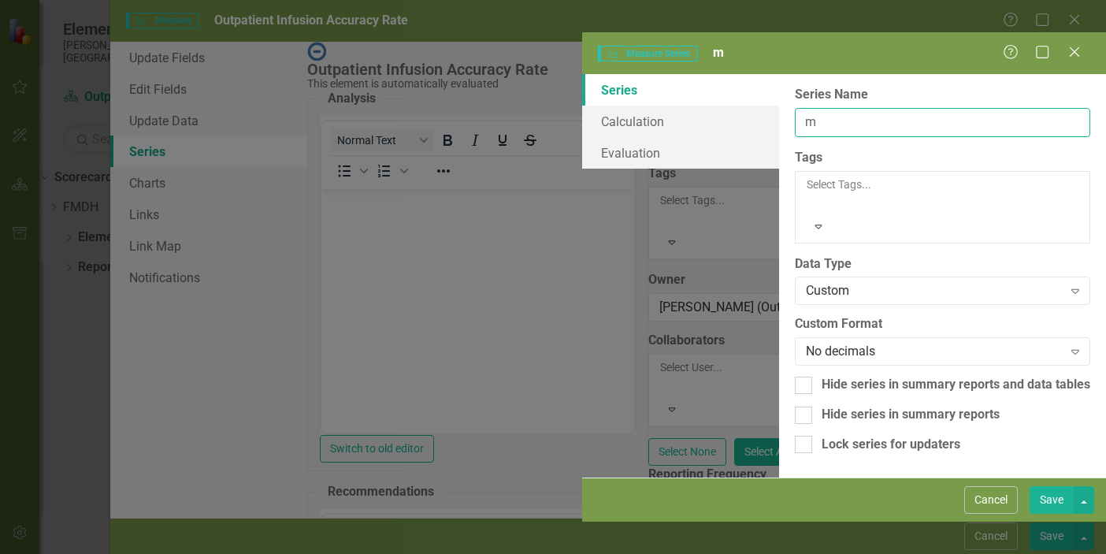
type input "Medications Administered Without Errors"
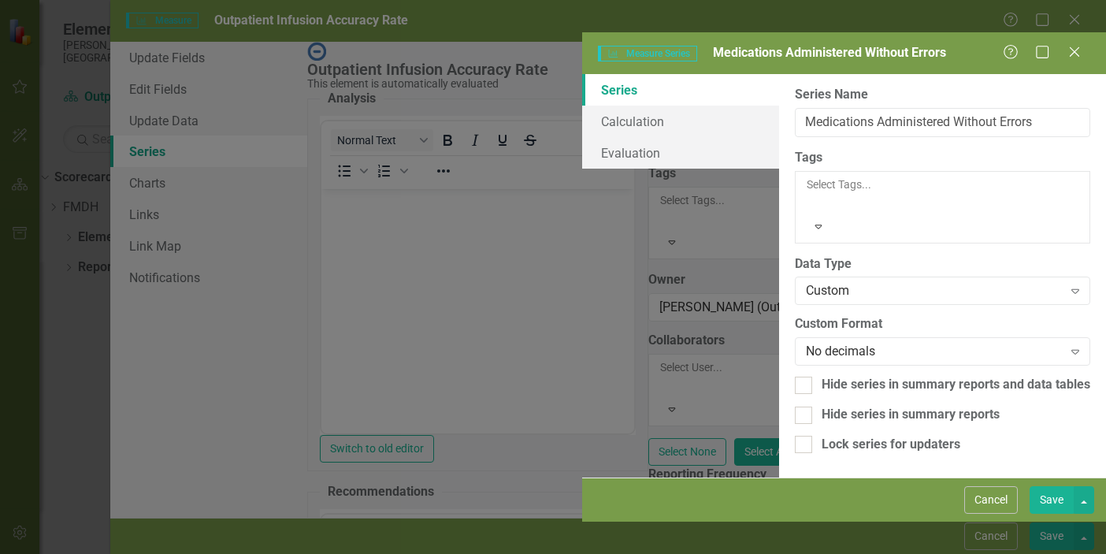
click at [1049, 514] on button "Save" at bounding box center [1052, 500] width 44 height 28
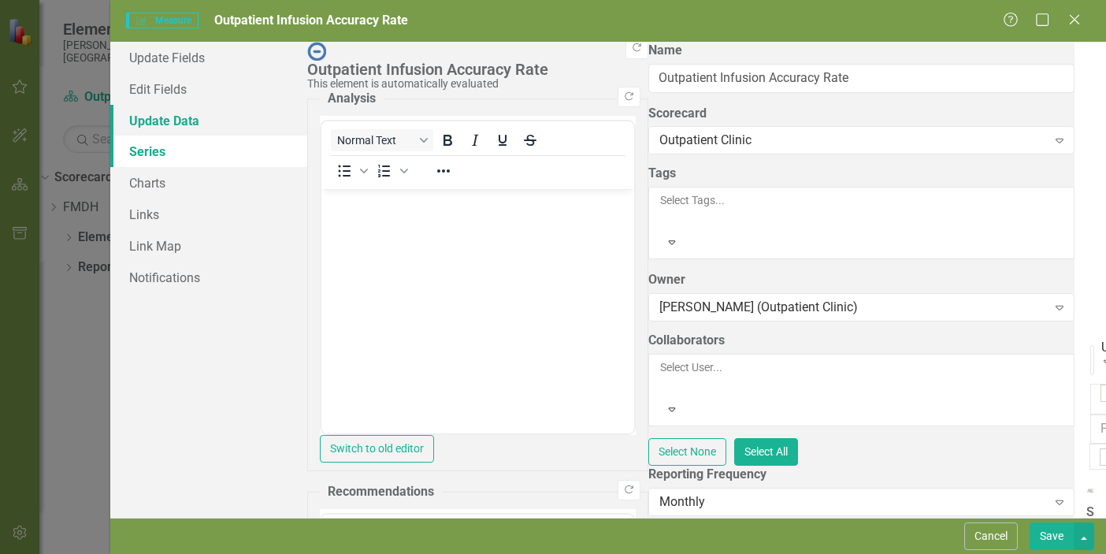
click at [185, 117] on link "Update Data" at bounding box center [208, 121] width 197 height 32
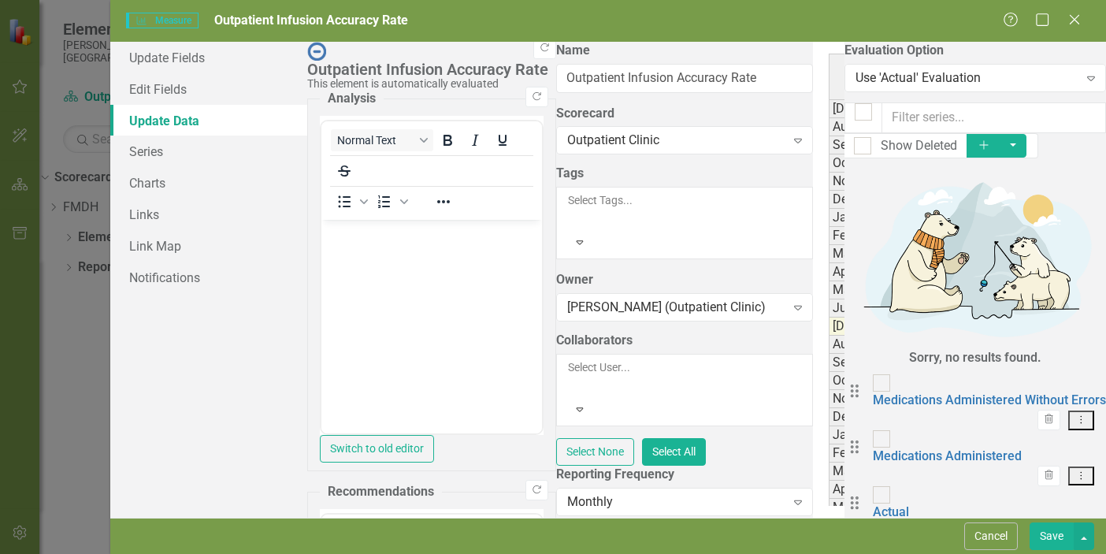
click at [1045, 115] on td at bounding box center [1112, 108] width 134 height 19
type textarea "474"
click at [1039, 534] on button "Save" at bounding box center [1052, 536] width 44 height 28
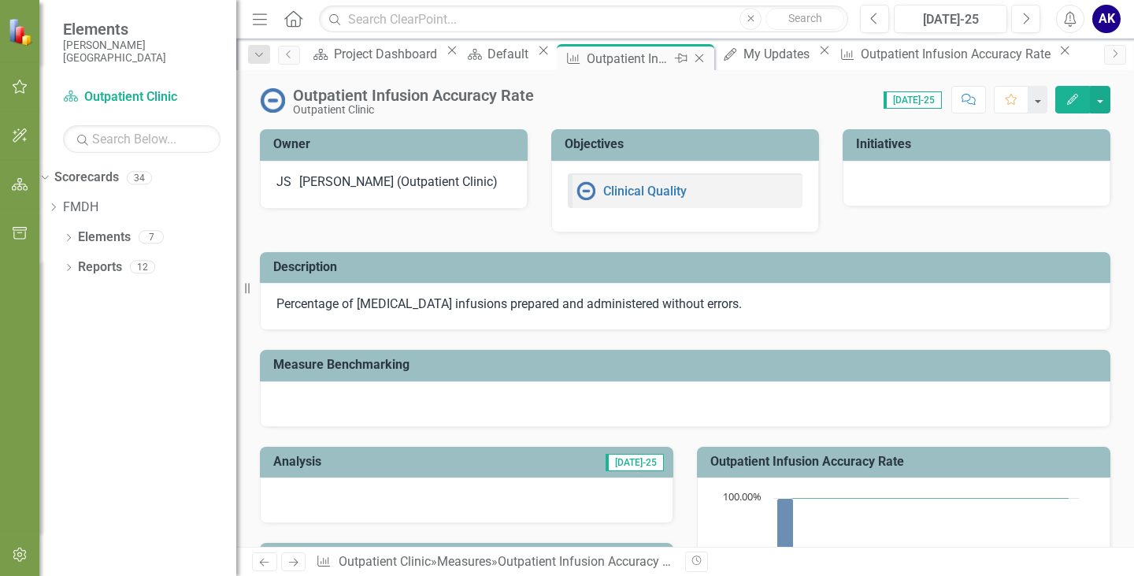
click at [637, 61] on div "Outpatient Infusion Accuracy Rate" at bounding box center [629, 59] width 84 height 20
click at [702, 63] on icon "Close" at bounding box center [700, 58] width 16 height 13
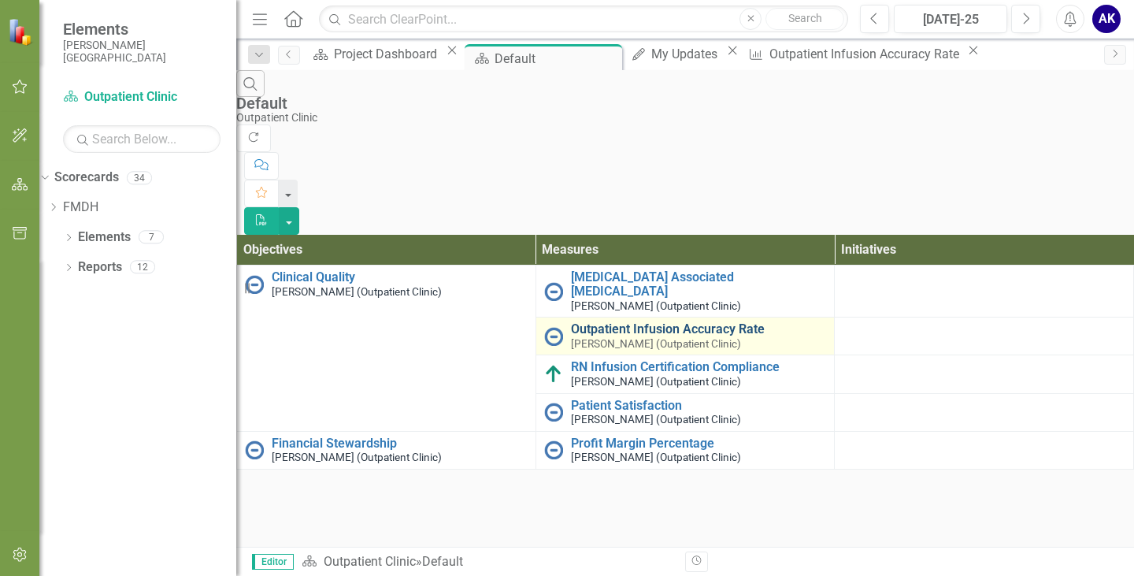
click at [631, 322] on link "Outpatient Infusion Accuracy Rate" at bounding box center [699, 329] width 256 height 14
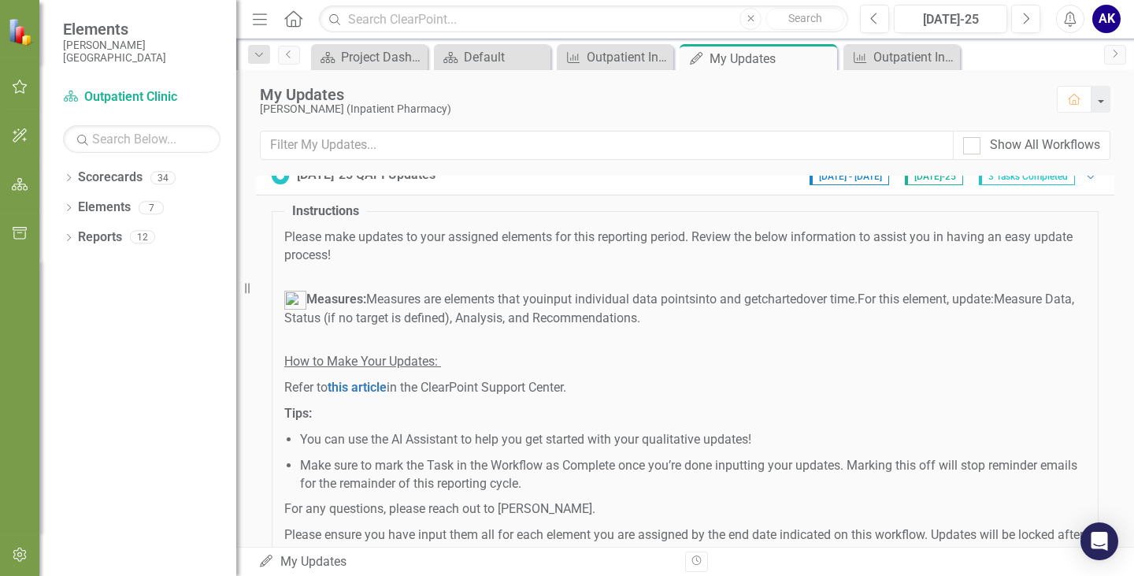
scroll to position [8, 0]
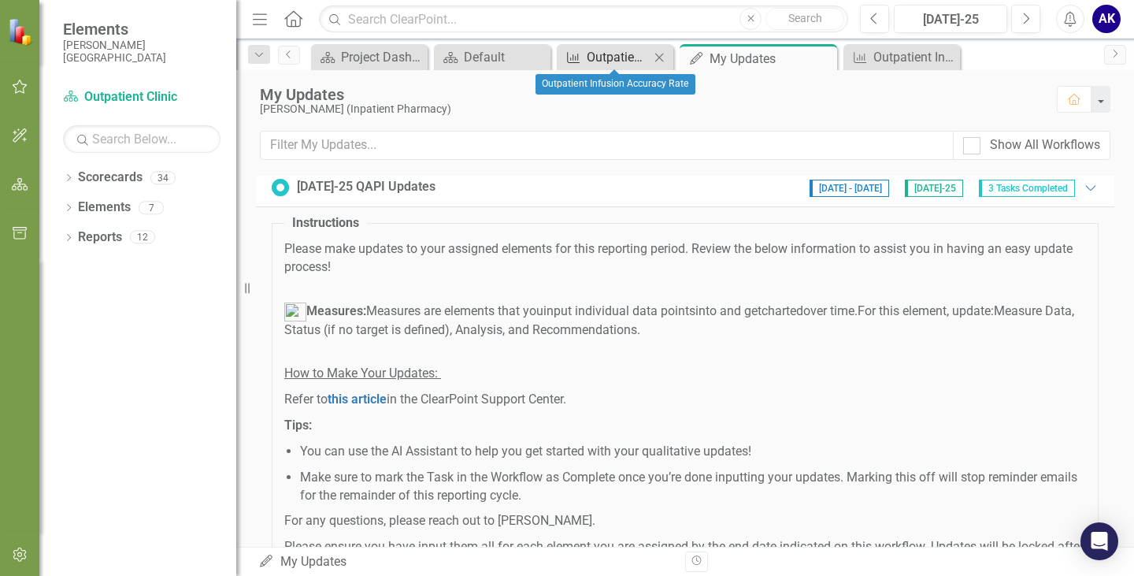
click at [611, 58] on div "Outpatient Infusion Accuracy Rate" at bounding box center [618, 57] width 63 height 20
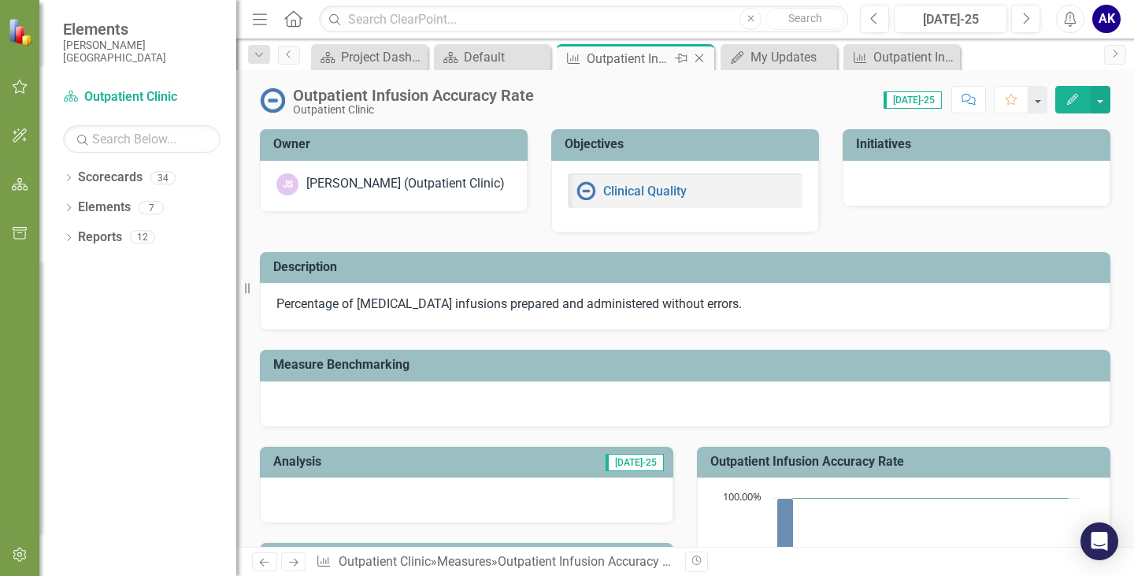
click at [702, 62] on icon "Close" at bounding box center [700, 58] width 16 height 13
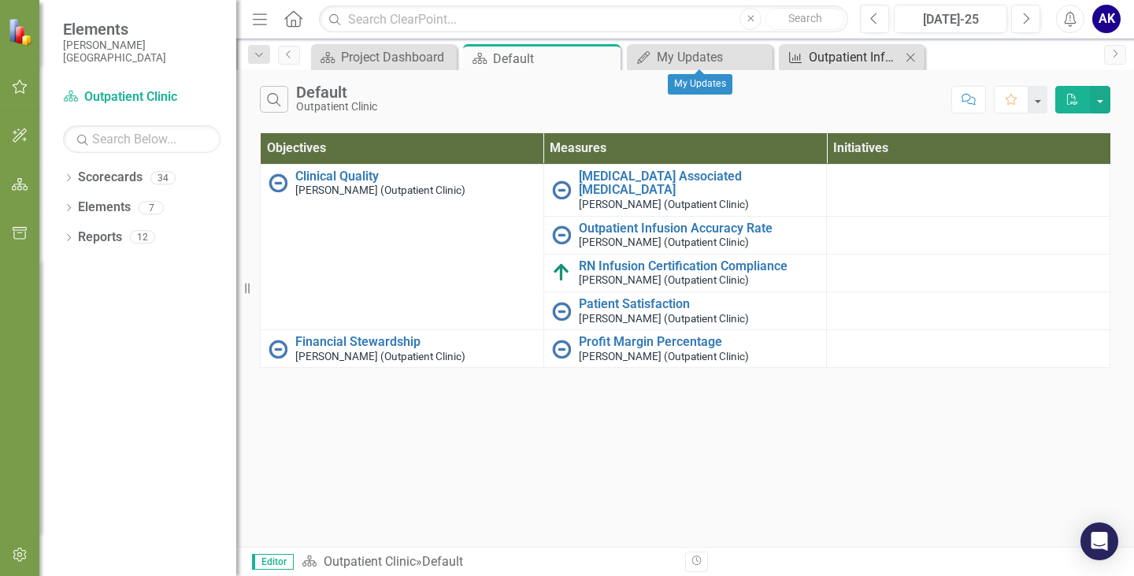
click at [819, 57] on div "Outpatient Infusion Accuracy Rate" at bounding box center [855, 57] width 92 height 20
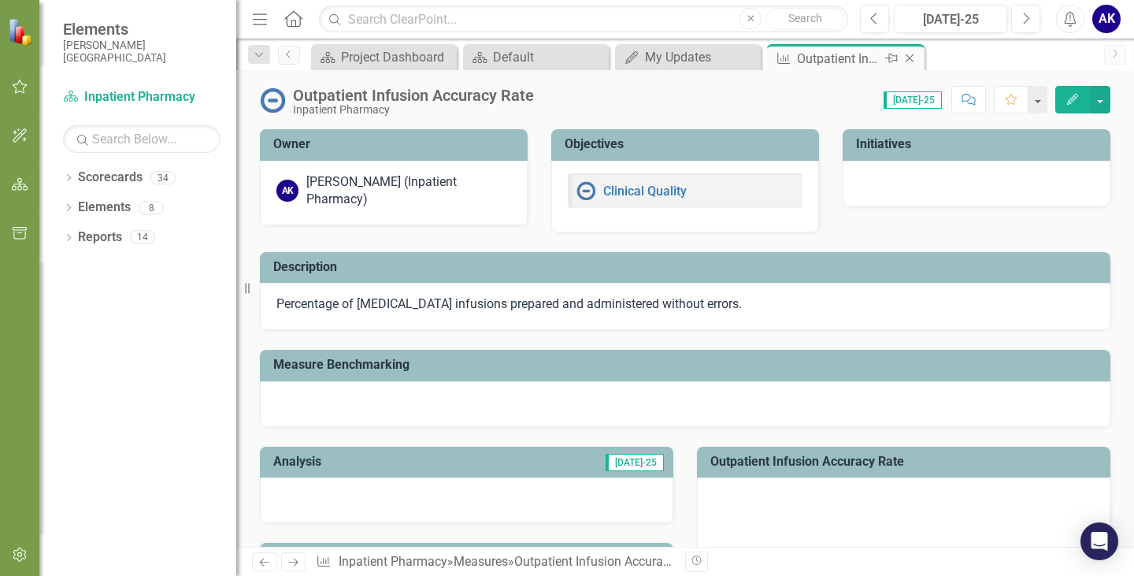
click at [913, 56] on icon "Close" at bounding box center [910, 58] width 16 height 13
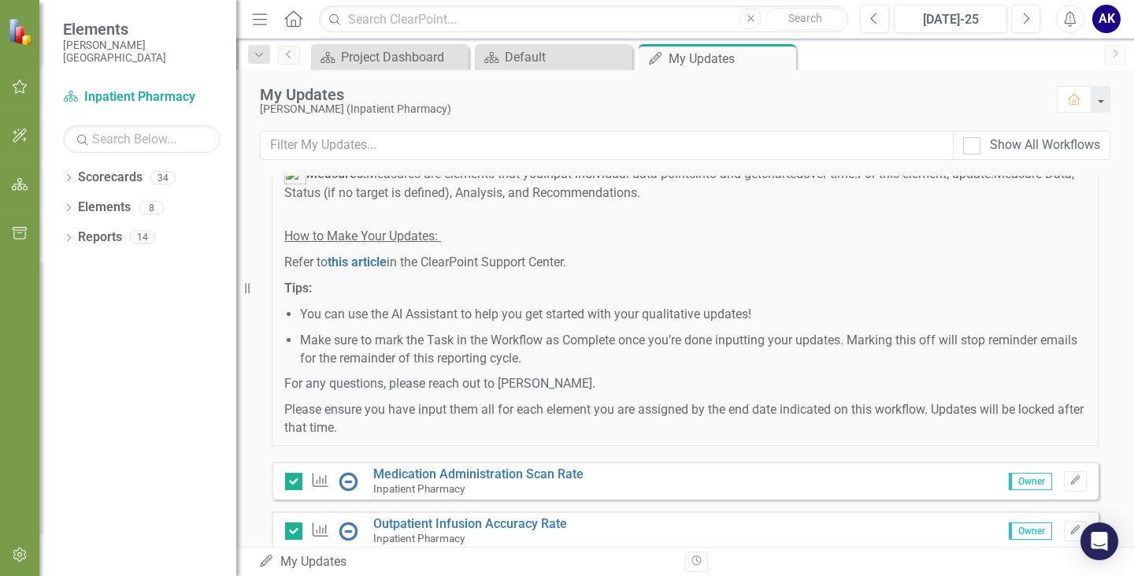
scroll to position [8, 0]
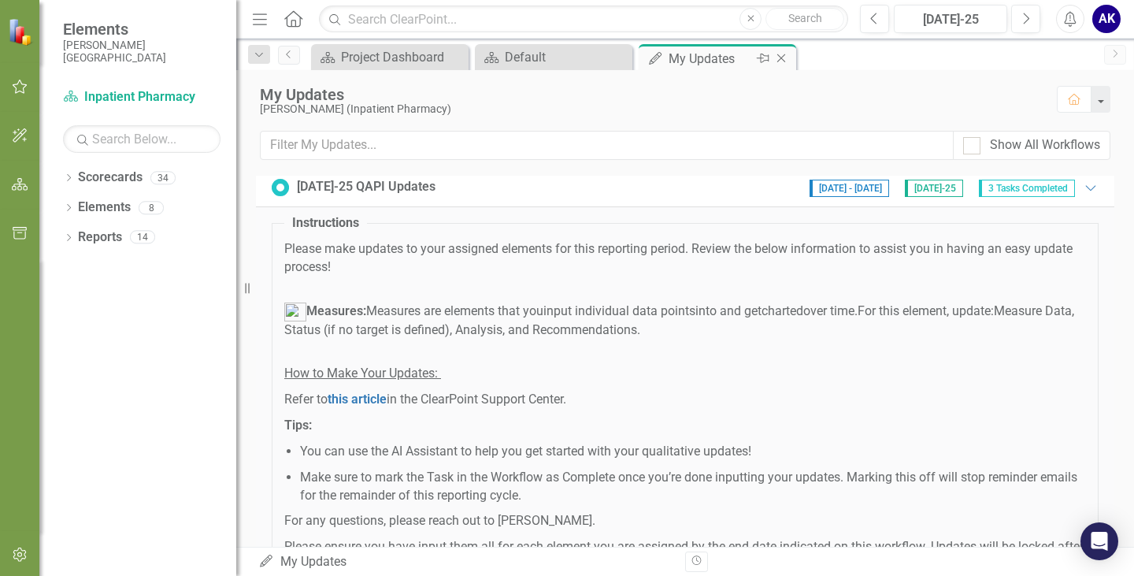
click at [780, 58] on icon "Close" at bounding box center [782, 58] width 16 height 13
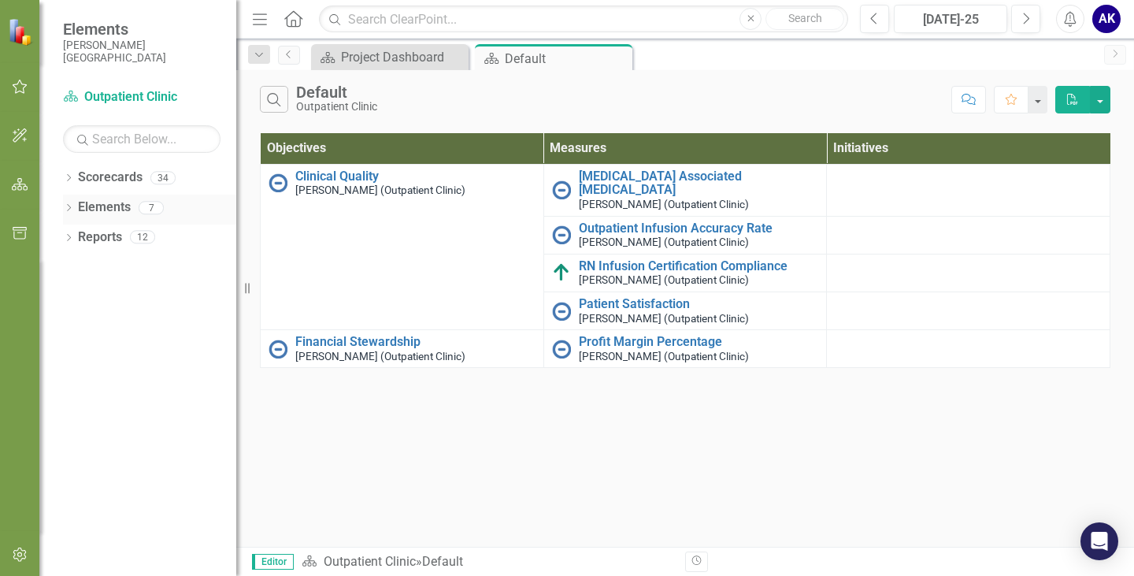
click at [68, 206] on icon "Dropdown" at bounding box center [68, 209] width 11 height 9
click at [77, 239] on icon at bounding box center [77, 237] width 4 height 7
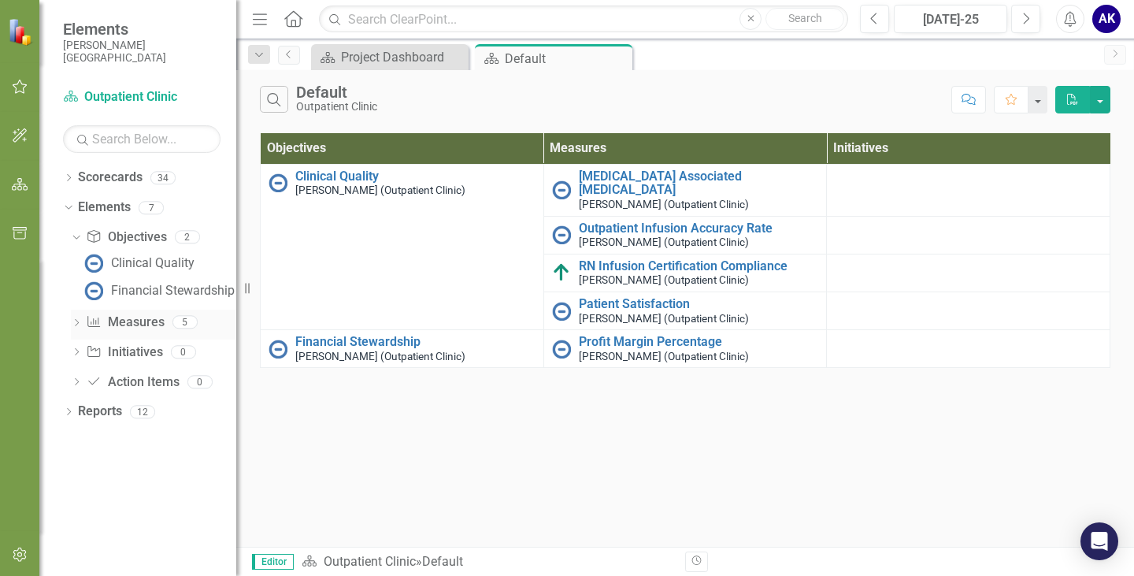
click at [77, 324] on icon at bounding box center [77, 322] width 4 height 7
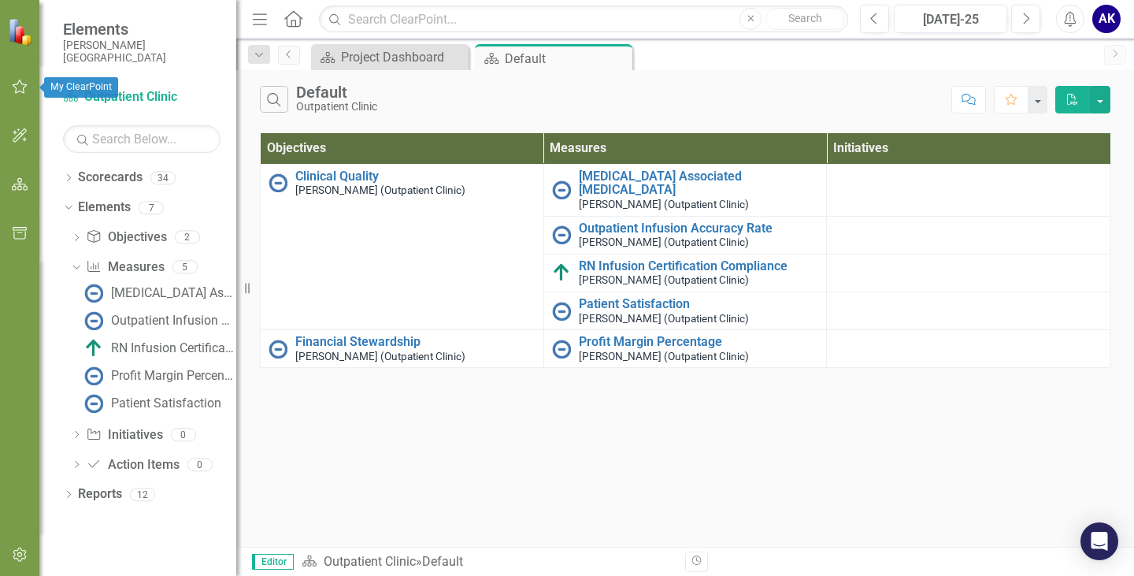
click at [20, 94] on button "button" at bounding box center [19, 87] width 35 height 33
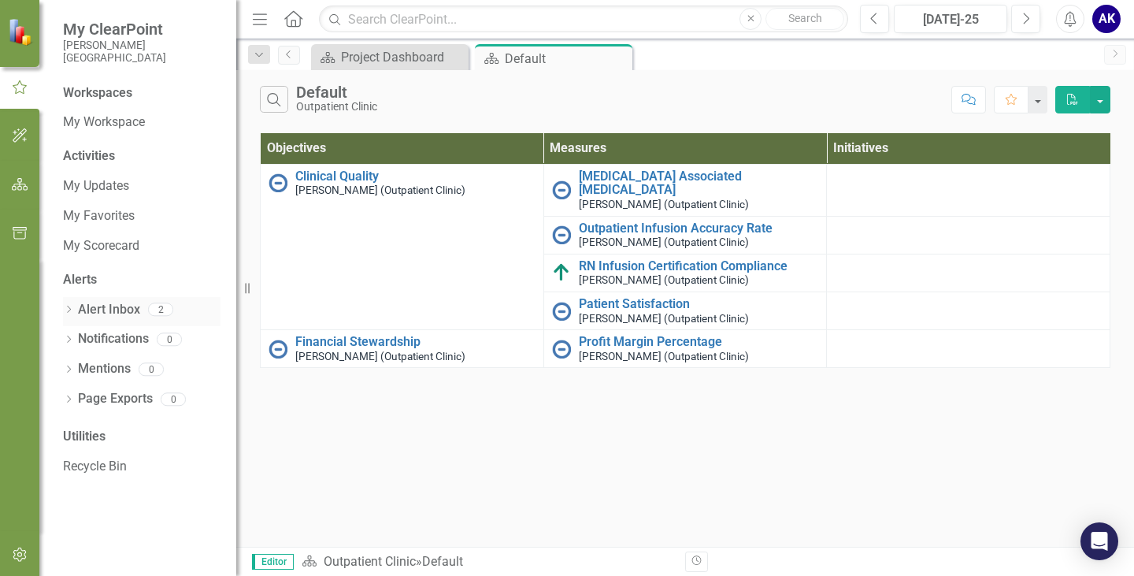
click at [71, 310] on icon "Dropdown" at bounding box center [68, 310] width 11 height 9
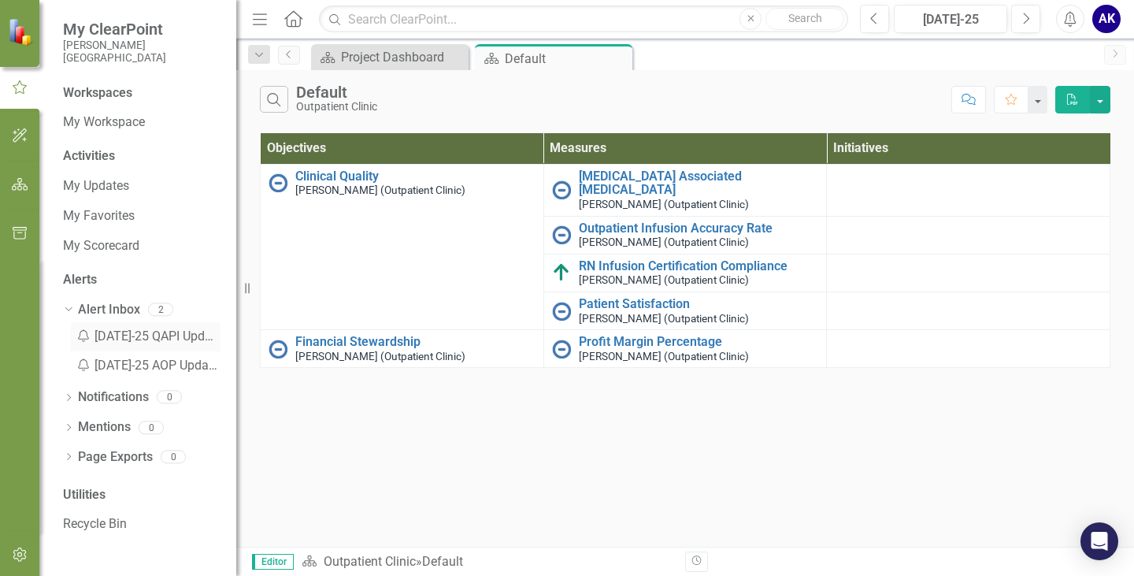
click at [117, 334] on div "Notification Jul-25 QAPI Updates" at bounding box center [146, 336] width 150 height 29
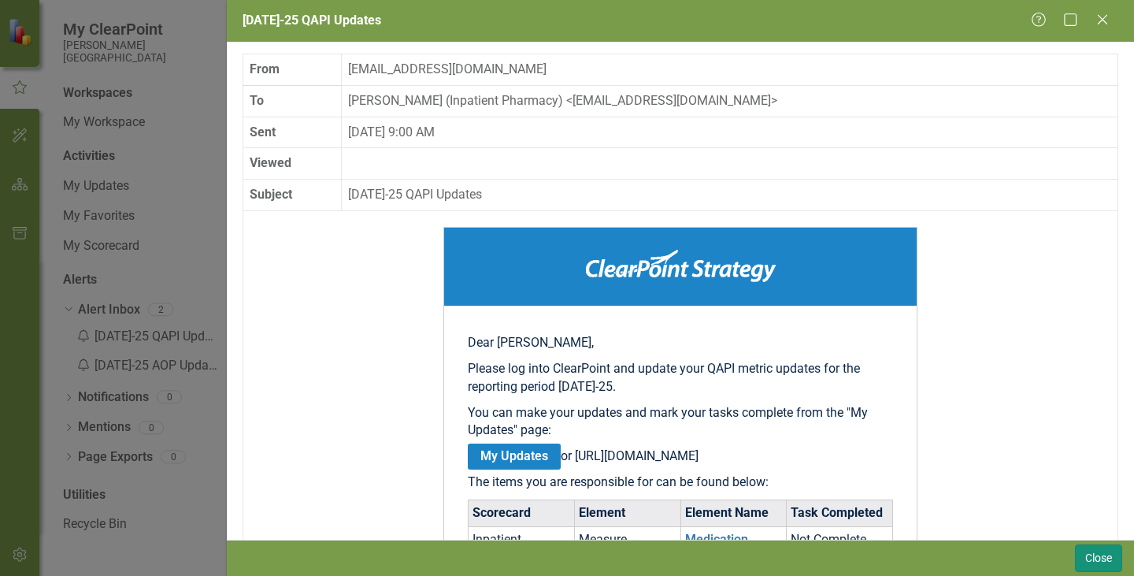
click at [1109, 558] on button "Close" at bounding box center [1098, 558] width 47 height 28
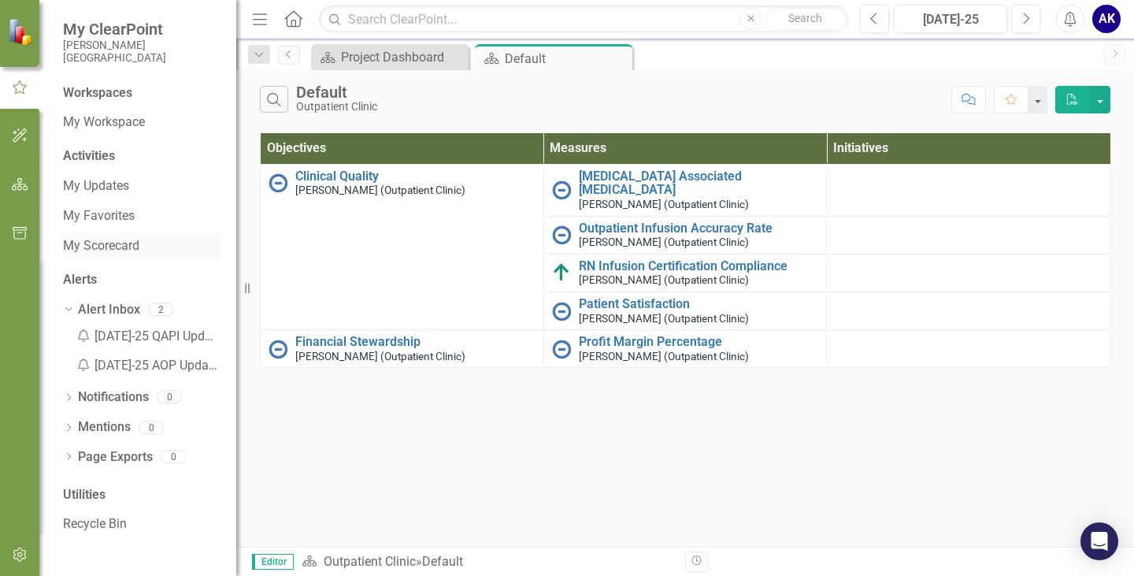
click at [98, 243] on link "My Scorecard" at bounding box center [142, 246] width 158 height 18
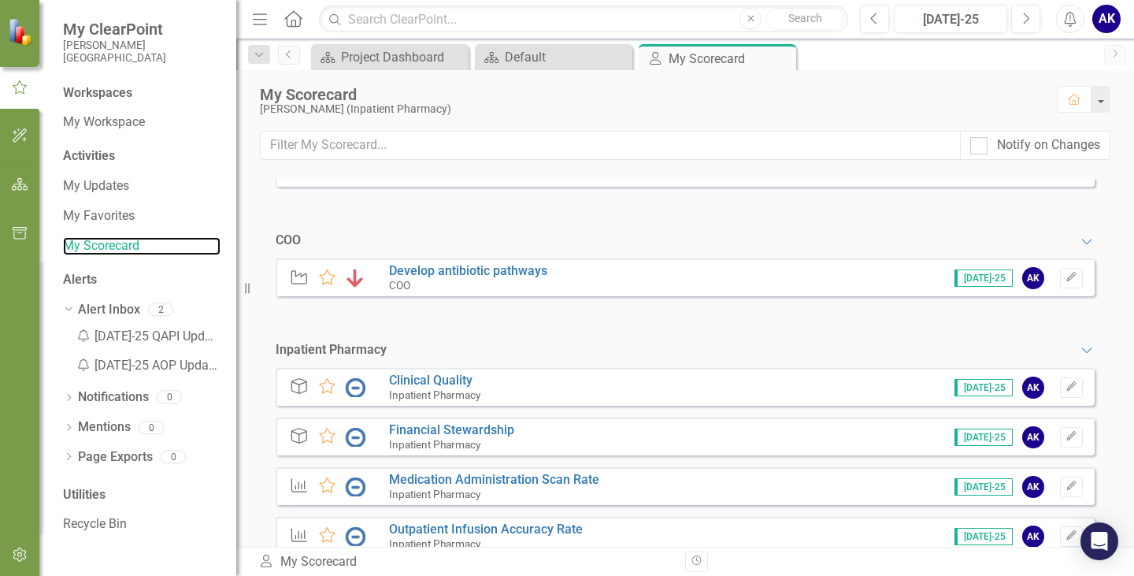
scroll to position [394, 0]
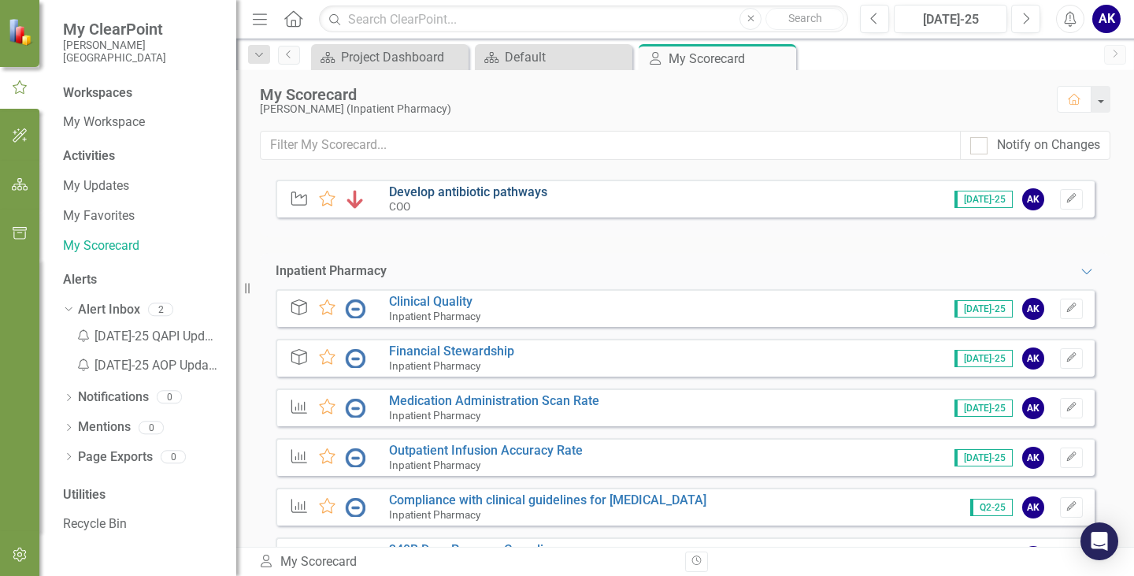
click at [414, 194] on link "Develop antibiotic pathways" at bounding box center [468, 191] width 158 height 15
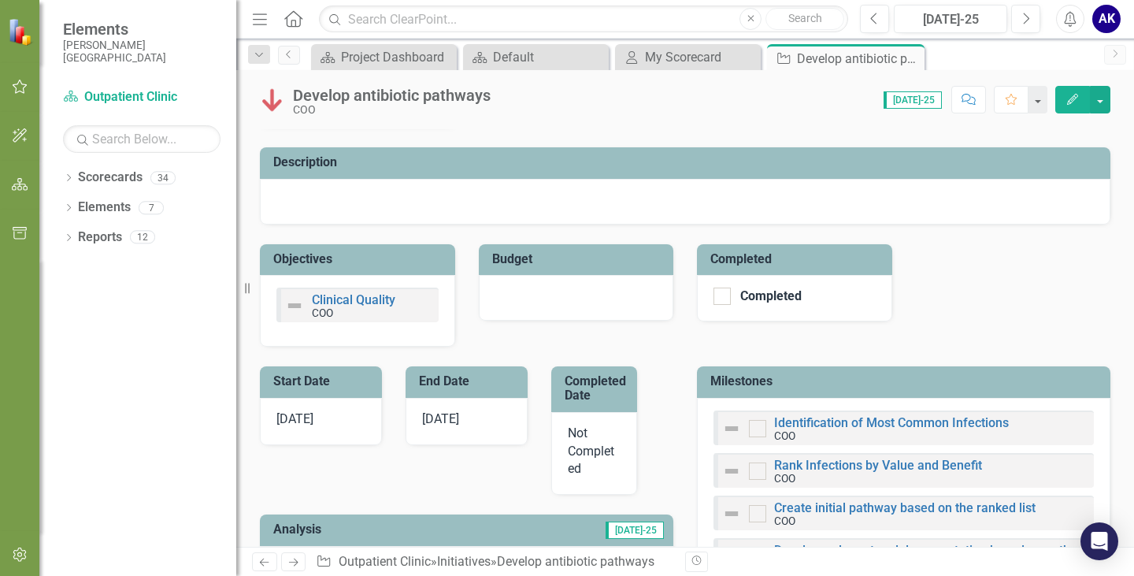
scroll to position [79, 0]
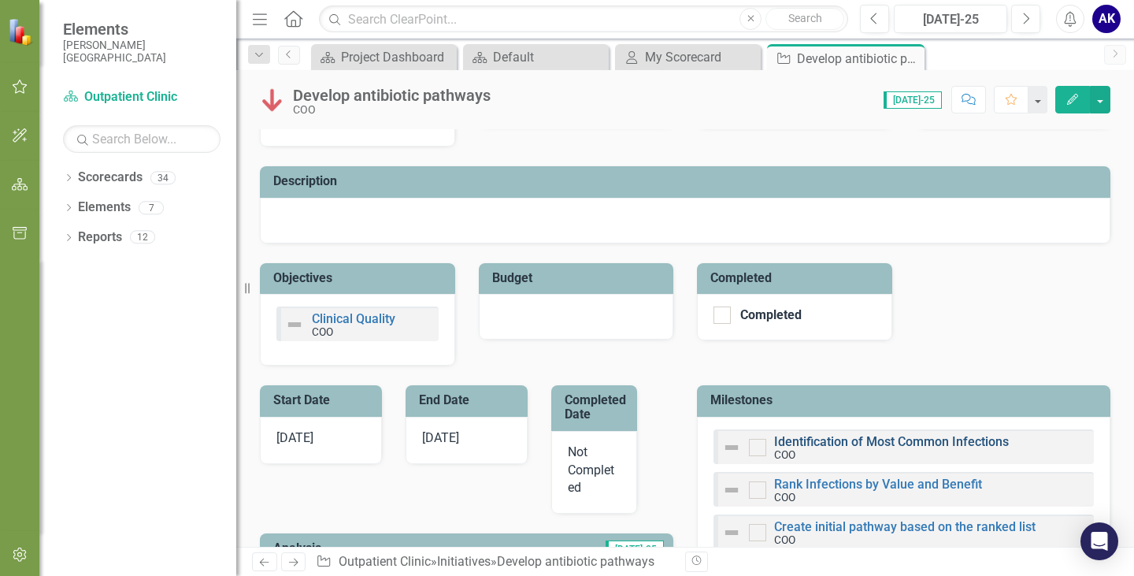
click at [837, 440] on link "Identification of Most Common Infections" at bounding box center [891, 441] width 235 height 15
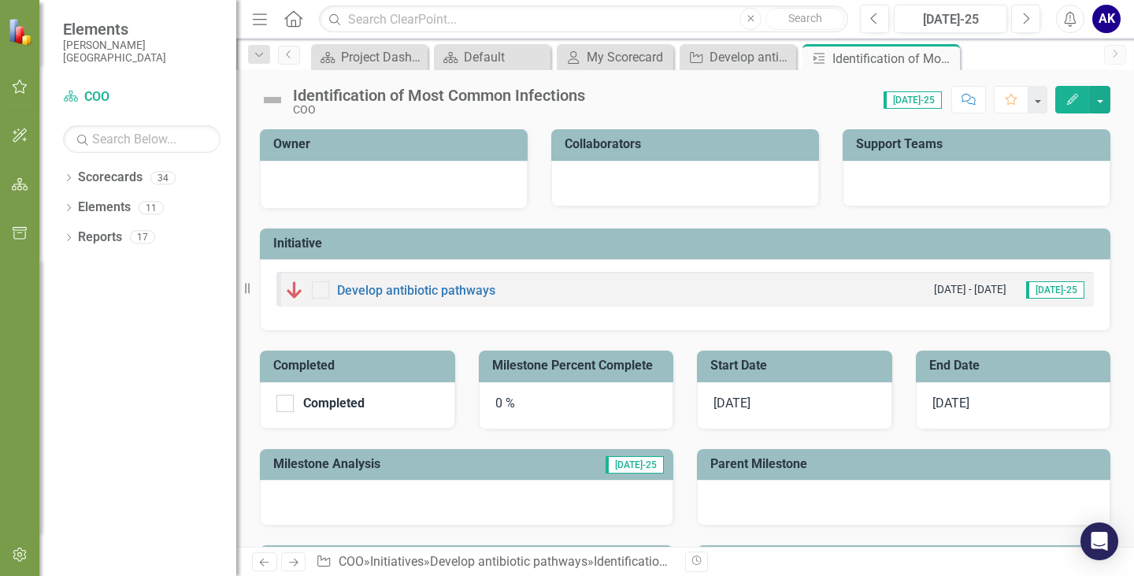
click at [314, 295] on div at bounding box center [320, 289] width 17 height 17
click at [728, 64] on div "Develop antibiotic pathways" at bounding box center [741, 57] width 63 height 20
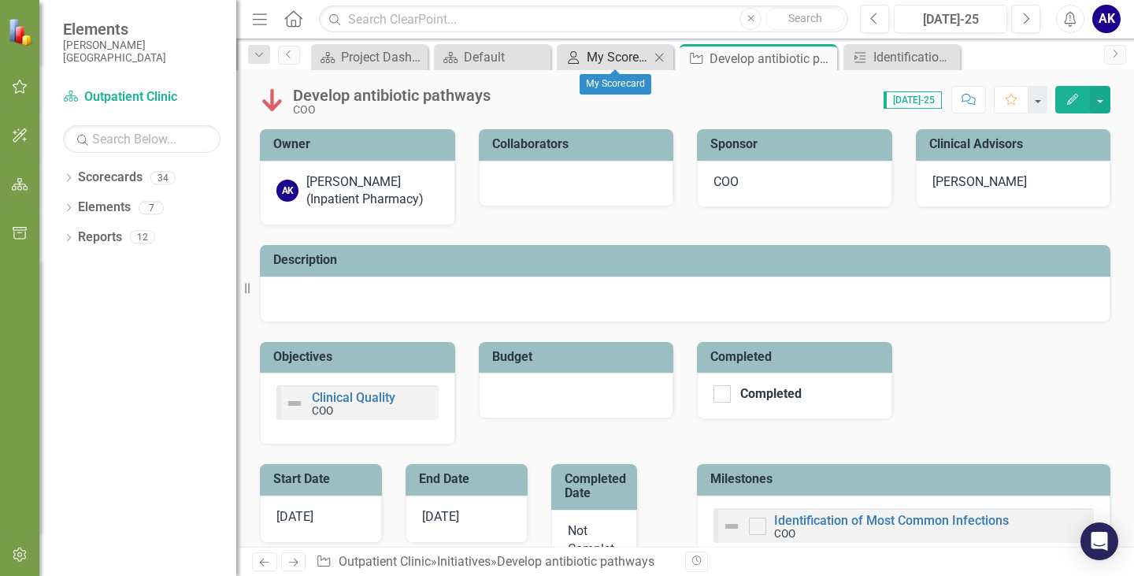
click at [594, 58] on div "My Scorecard" at bounding box center [618, 57] width 63 height 20
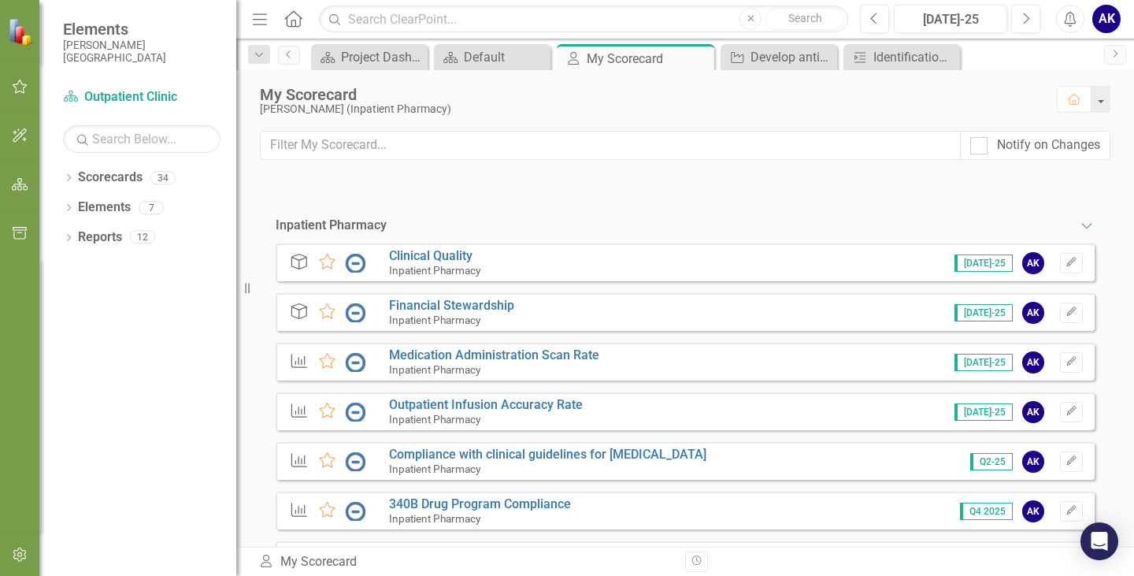
scroll to position [478, 0]
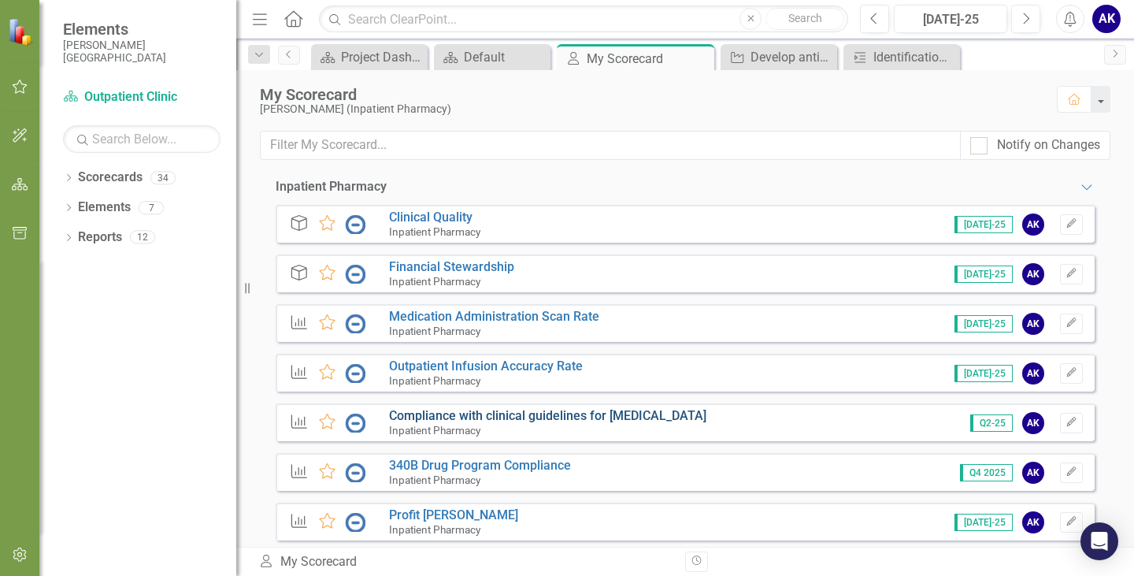
click at [551, 421] on link "Compliance with clinical guidelines for [MEDICAL_DATA]" at bounding box center [548, 415] width 318 height 15
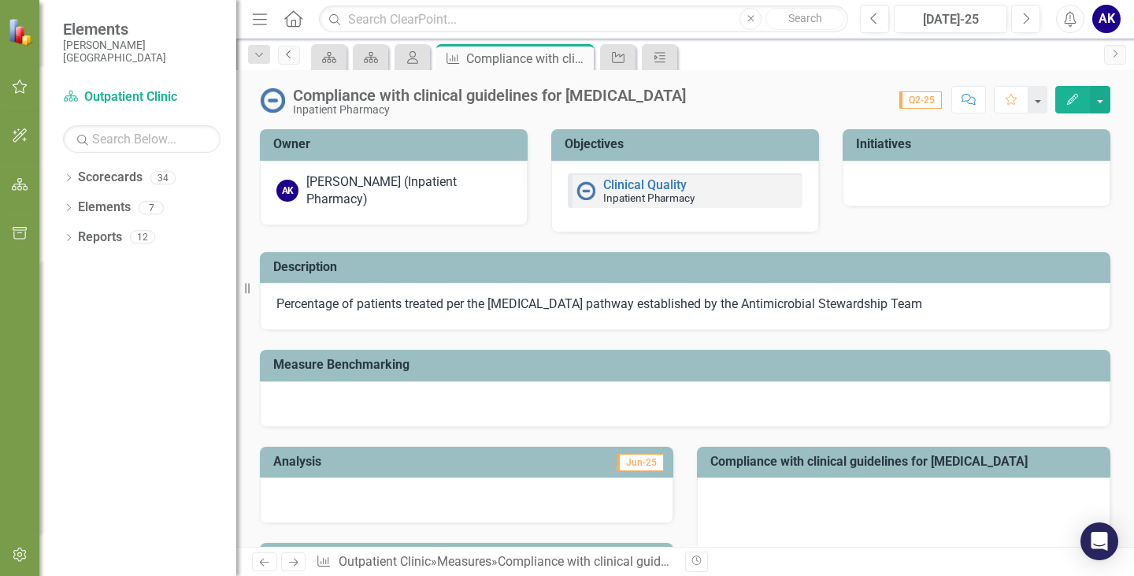
click at [290, 55] on icon "Previous" at bounding box center [289, 54] width 13 height 9
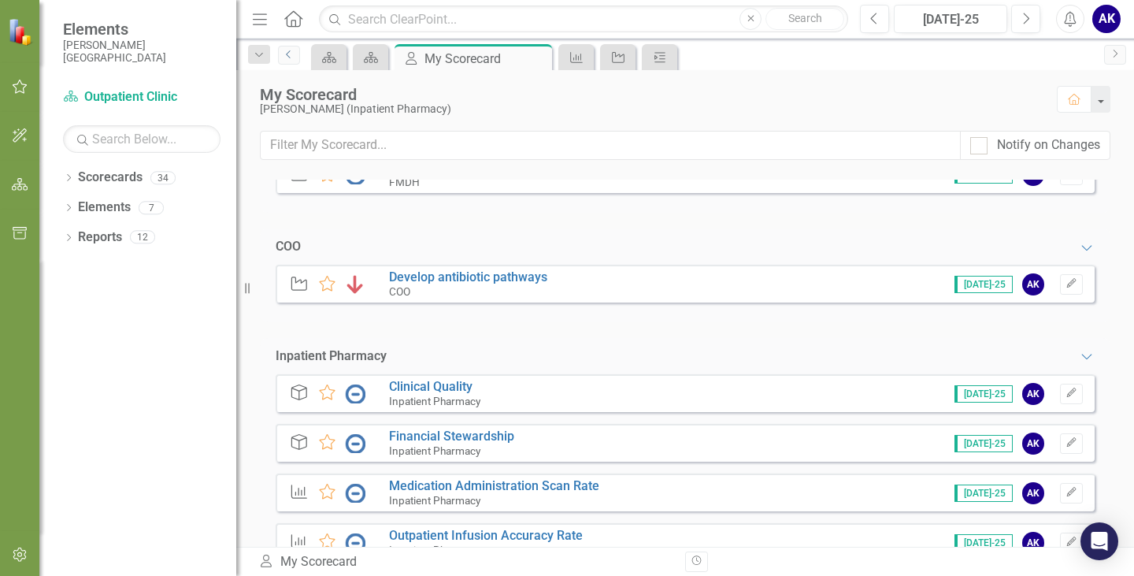
scroll to position [315, 0]
